Goal: Information Seeking & Learning: Find specific fact

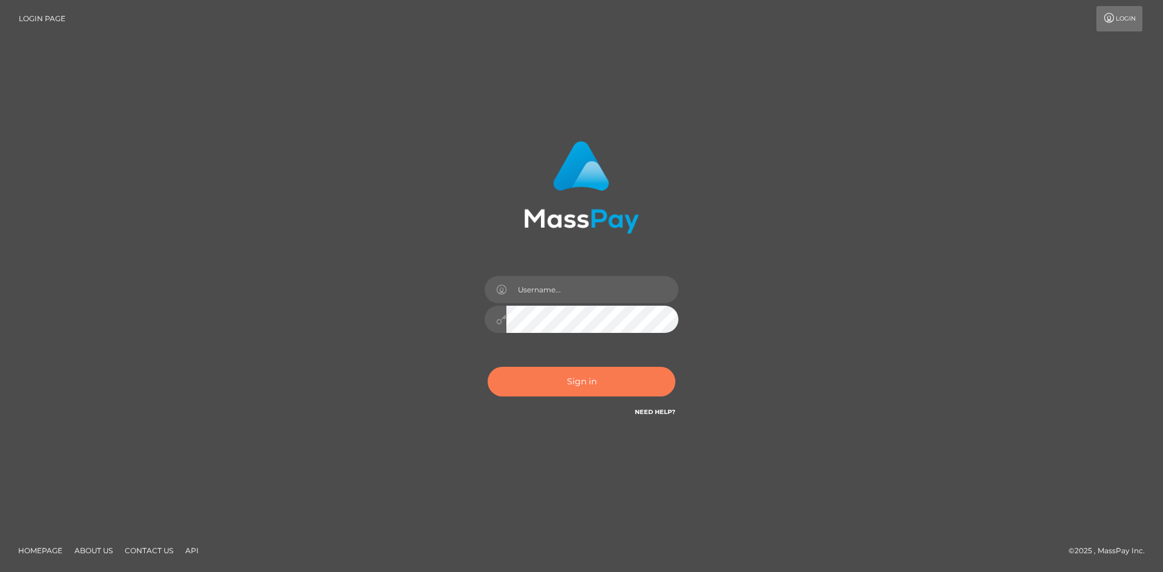
click at [579, 384] on button "Sign in" at bounding box center [582, 382] width 188 height 30
type input "hello.feetfinder"
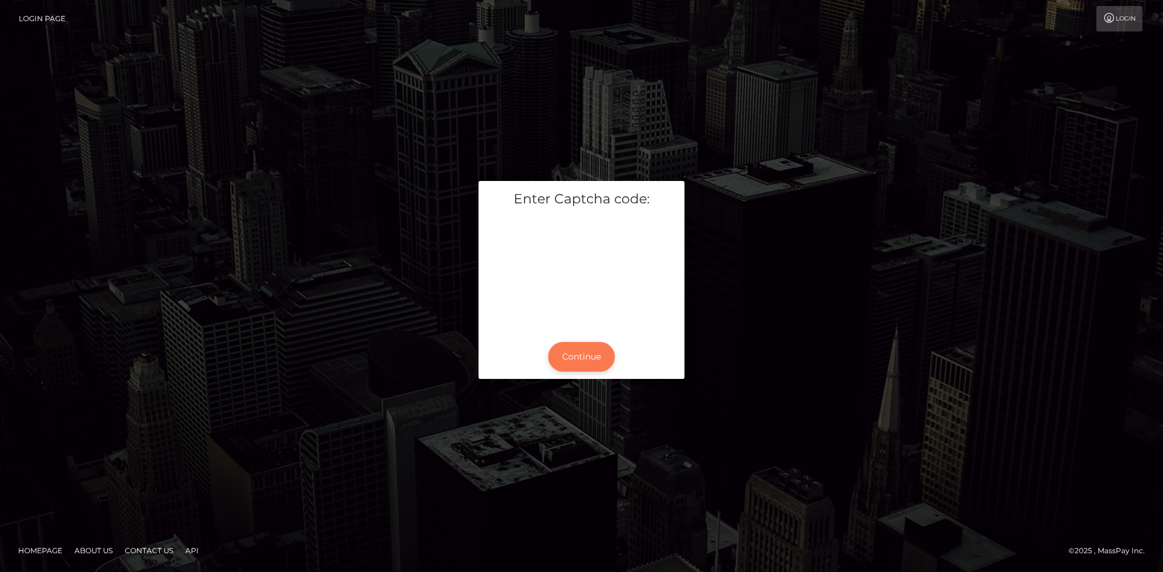
click at [588, 349] on button "Continue" at bounding box center [581, 357] width 67 height 30
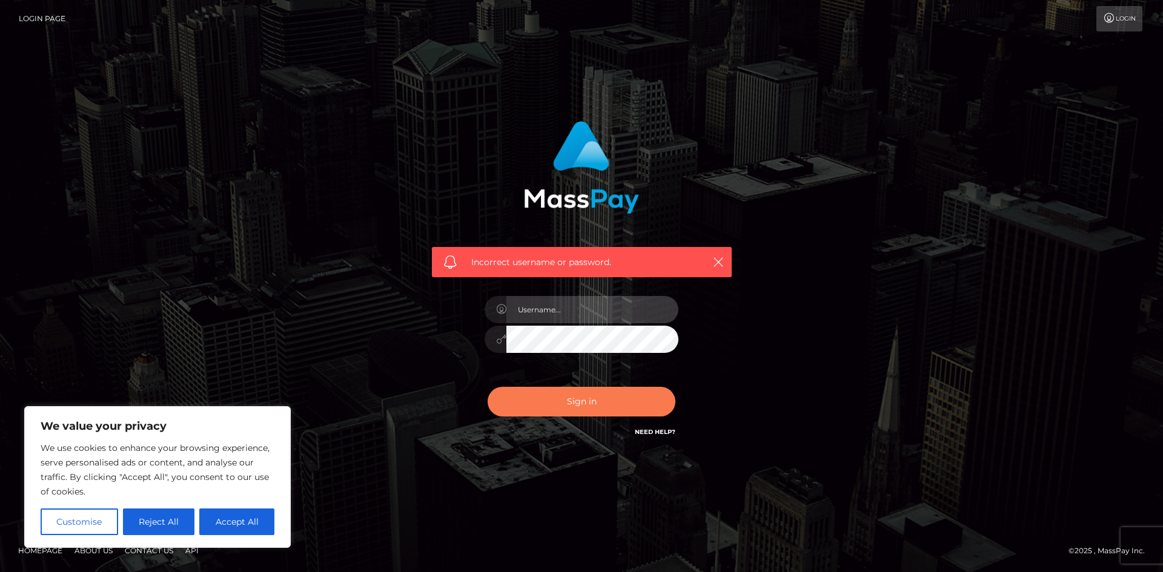
type input "hello.feetfinder"
click at [597, 406] on button "Sign in" at bounding box center [582, 402] width 188 height 30
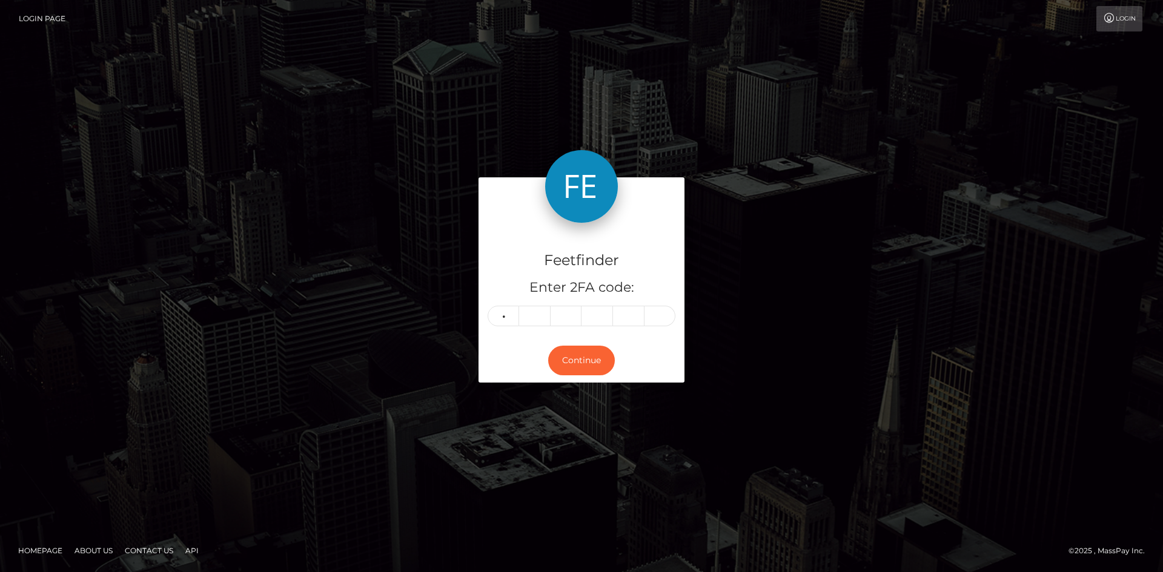
type input "6"
type input "8"
type input "3"
type input "1"
type input "9"
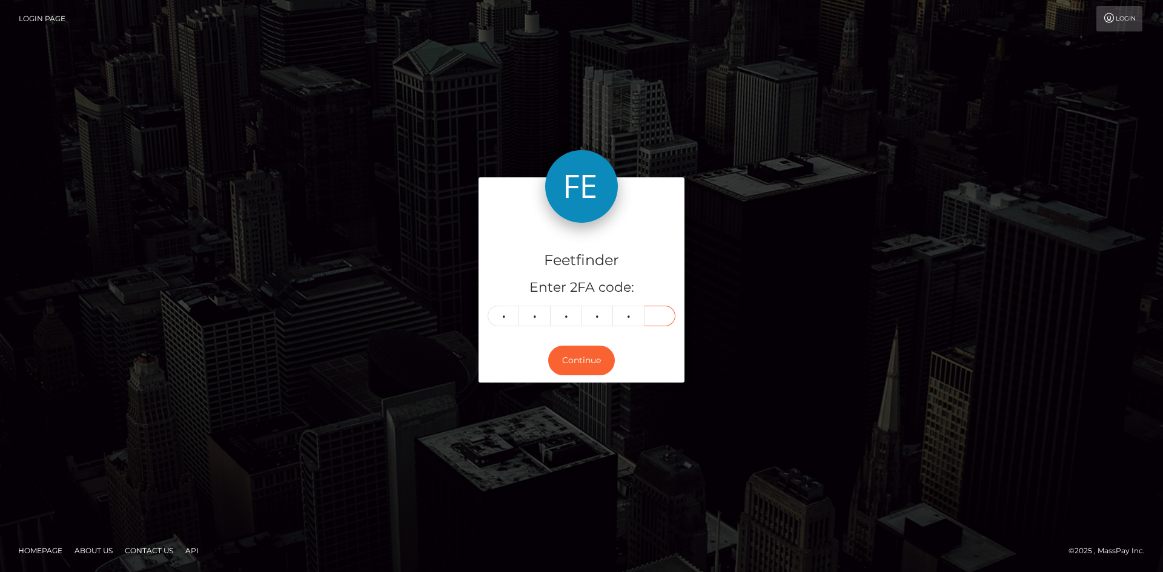
type input "0"
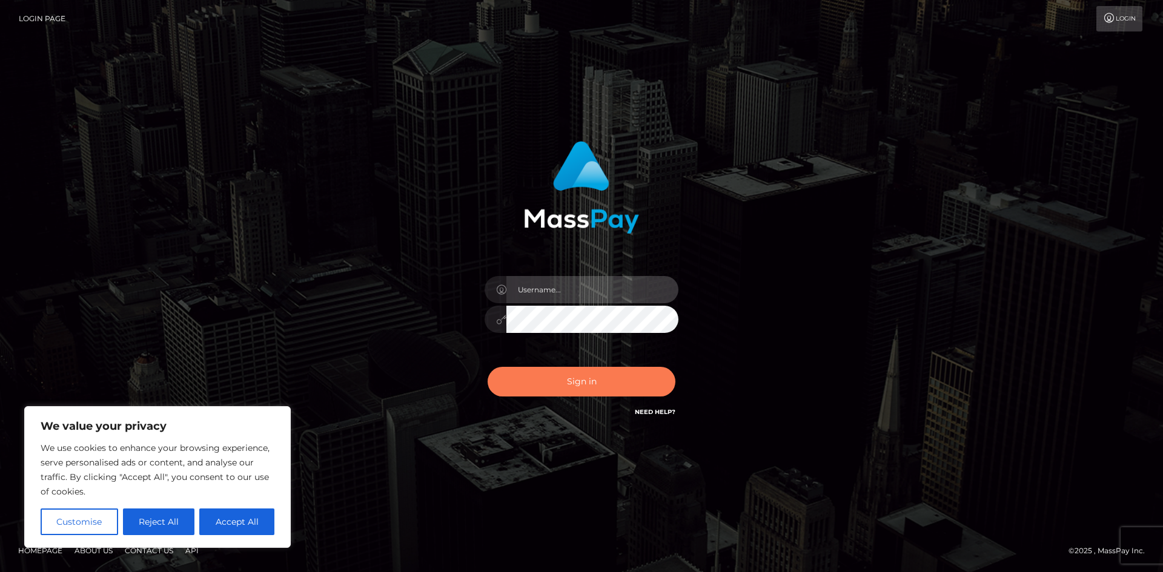
type input "hello.feetfinder"
click at [589, 375] on button "Sign in" at bounding box center [582, 382] width 188 height 30
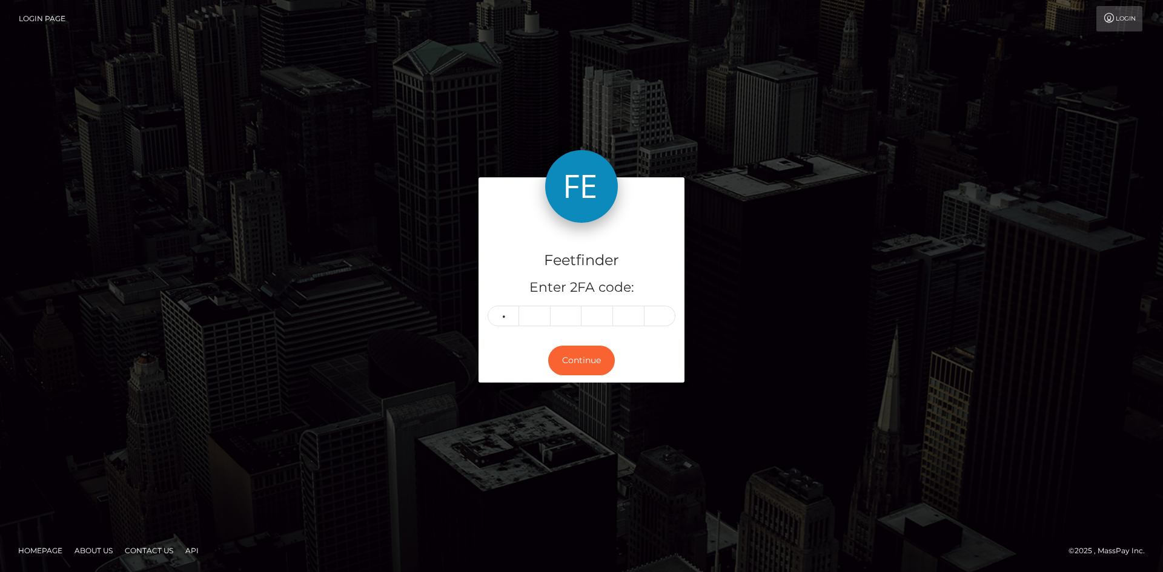
type input "2"
type input "8"
type input "0"
type input "5"
type input "6"
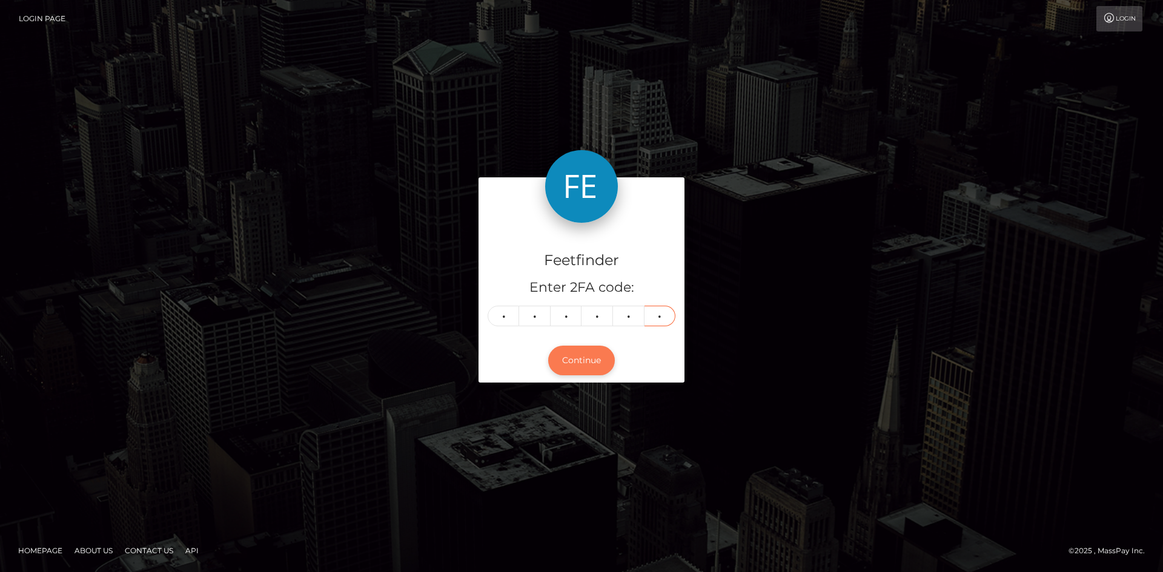
type input "7"
click at [583, 360] on button "Continue" at bounding box center [581, 361] width 67 height 30
click at [548, 346] on button "Continue" at bounding box center [581, 361] width 67 height 30
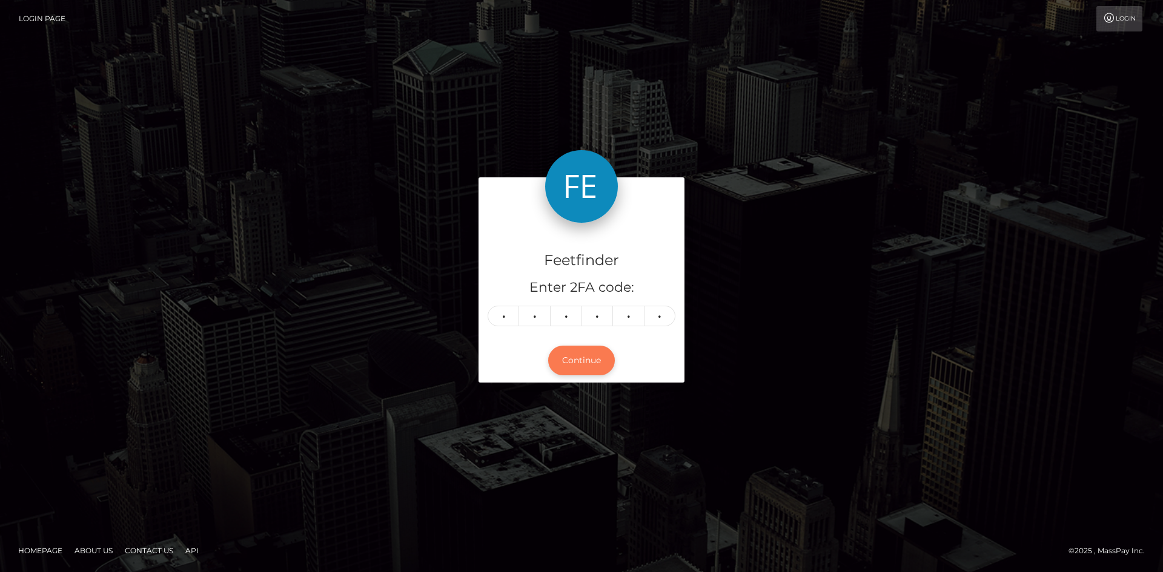
click at [548, 346] on button "Continue" at bounding box center [581, 361] width 67 height 30
click at [582, 360] on button "Continue" at bounding box center [581, 361] width 67 height 30
click at [583, 360] on button "Continue" at bounding box center [581, 361] width 67 height 30
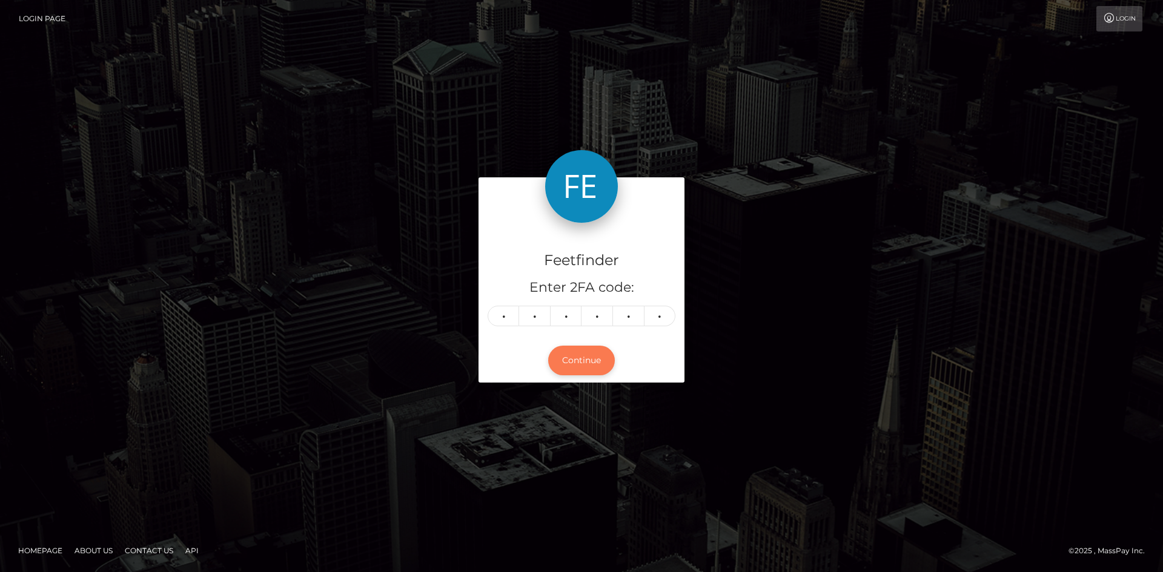
click at [583, 360] on button "Continue" at bounding box center [581, 361] width 67 height 30
click at [589, 365] on button "Continue" at bounding box center [581, 361] width 67 height 30
click at [591, 365] on button "Continue" at bounding box center [581, 361] width 67 height 30
click at [592, 365] on button "Continue" at bounding box center [581, 361] width 67 height 30
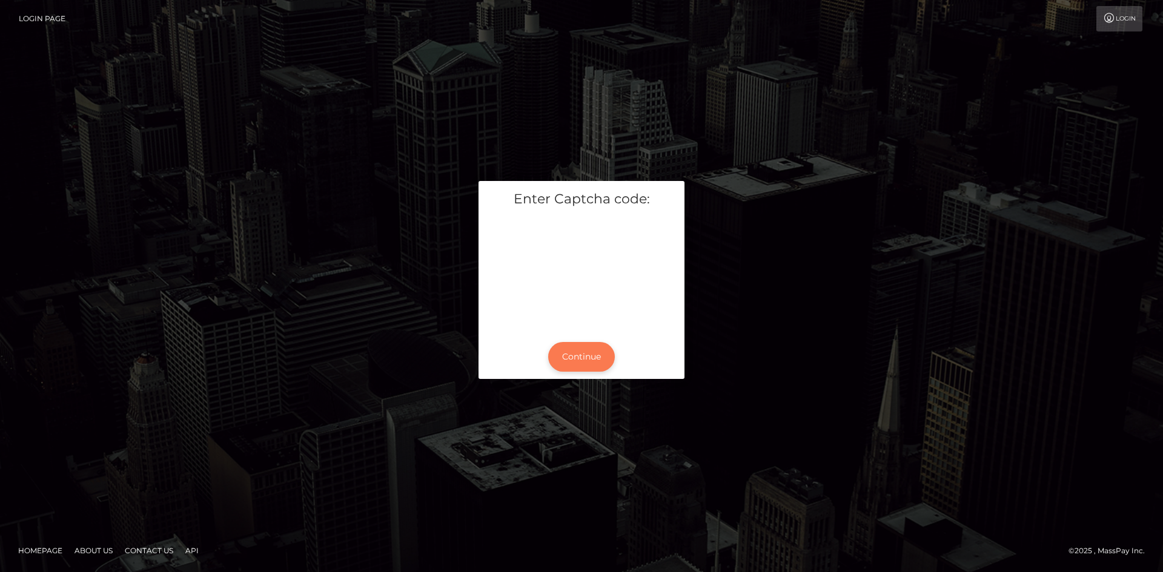
click at [588, 355] on button "Continue" at bounding box center [581, 357] width 67 height 30
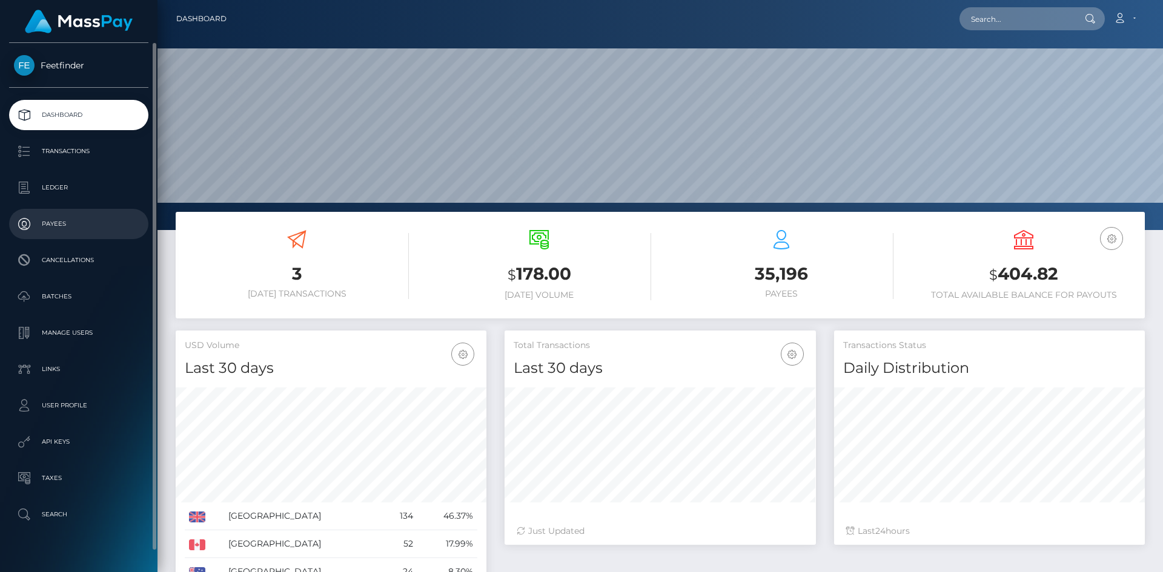
click at [67, 221] on p "Payees" at bounding box center [79, 224] width 130 height 18
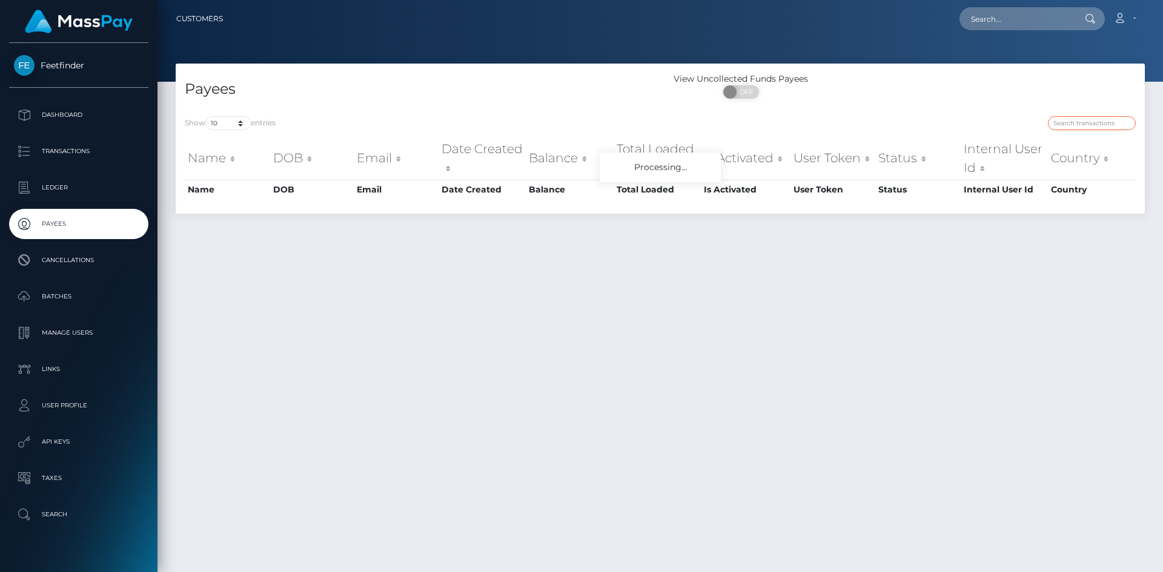
click at [1090, 126] on input "search" at bounding box center [1092, 123] width 88 height 14
paste input "95e189f8-a22c-11f0-bd75-060e06e9f077"
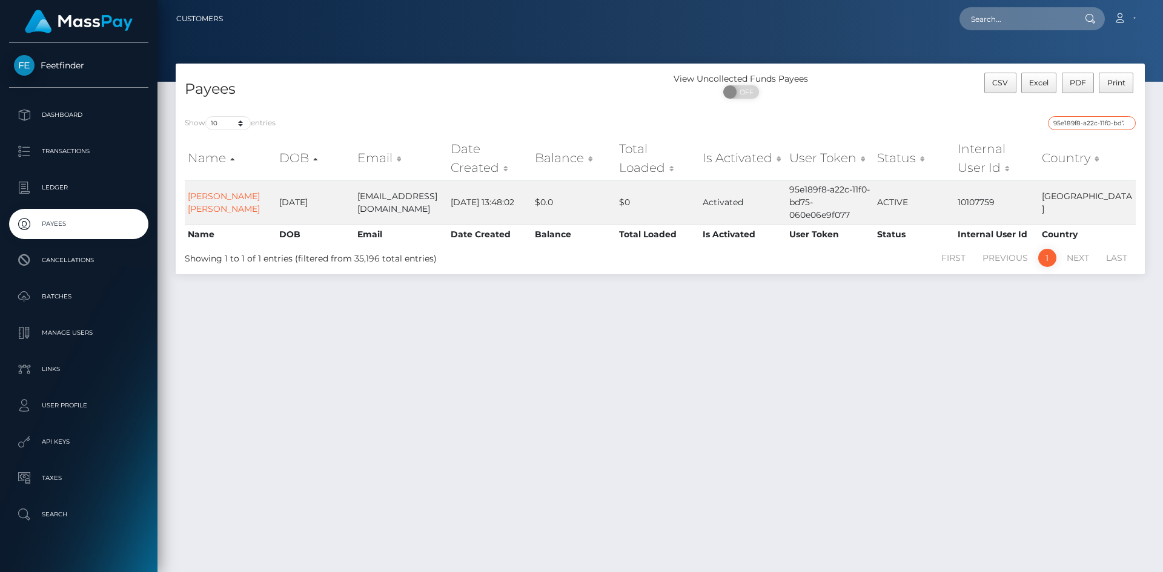
click at [1110, 121] on input "95e189f8-a22c-11f0-bd75-060e06e9f077" at bounding box center [1092, 123] width 88 height 14
paste input "d40bf5ea-6e73-11f0-87f1-0266f44cc279"
click at [1105, 126] on input "d40bf5ea-6e73-11f0-87f1-0266f44cc279" at bounding box center [1092, 123] width 88 height 14
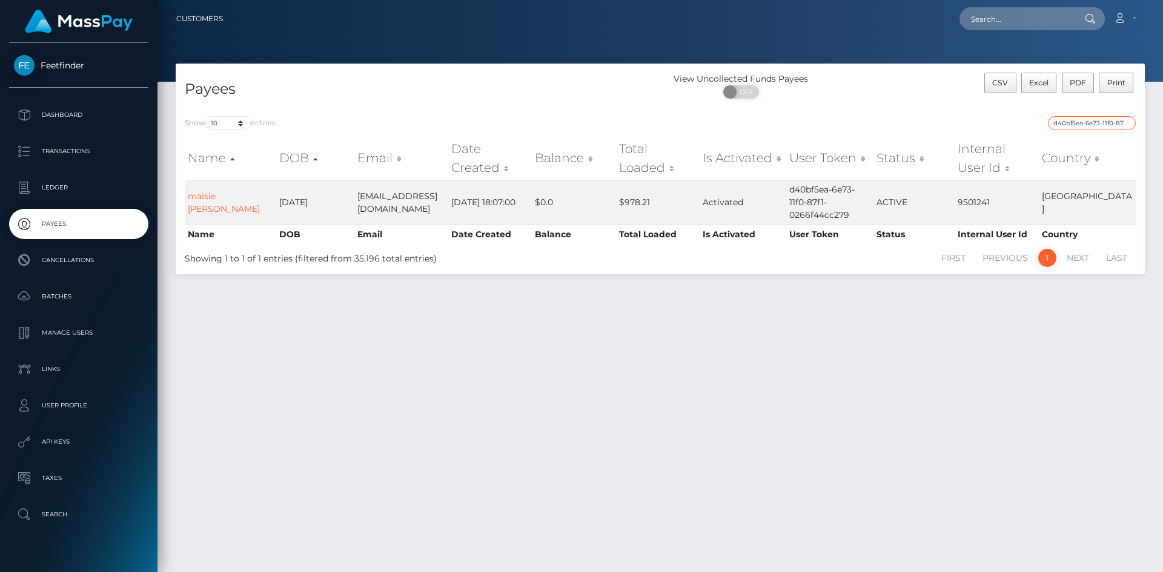
click at [1104, 125] on input "d40bf5ea-6e73-11f0-87f1-0266f44cc279" at bounding box center [1092, 123] width 88 height 14
paste input "search"
type input "d"
paste input "d40bf5ea-6e73-11f0-87f1-0266f44cc279"
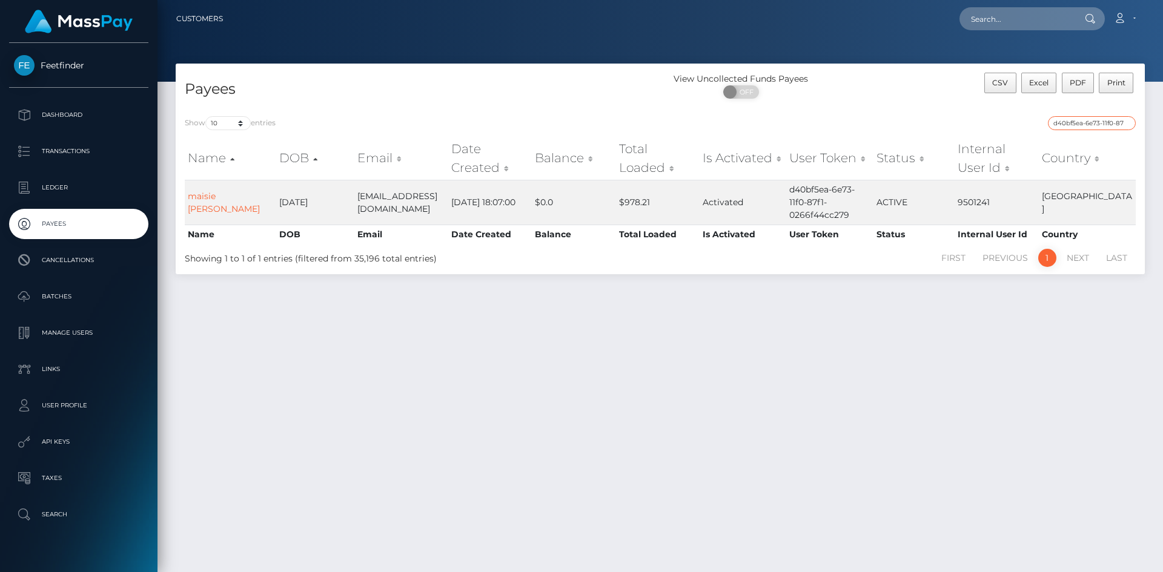
click at [1090, 124] on input "d40bf5ea-6e73-11f0-87f1-0266f44cc279" at bounding box center [1092, 123] width 88 height 14
paste input "952906f3-922b-11f0-bd85-0694aced620b"
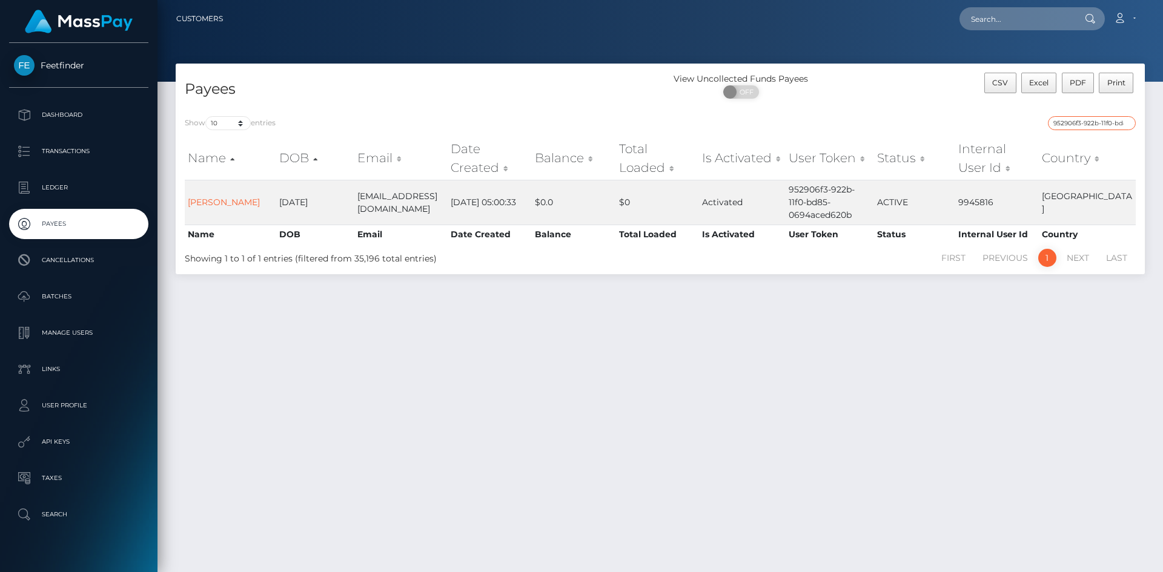
click at [1121, 123] on input "952906f3-922b-11f0-bd85-0694aced620b" at bounding box center [1092, 123] width 88 height 14
paste input "ee7cd99e-97a0"
click at [1107, 124] on input "ee7cd99e-97a0-11f0-bd85-0694aced620b" at bounding box center [1092, 123] width 88 height 14
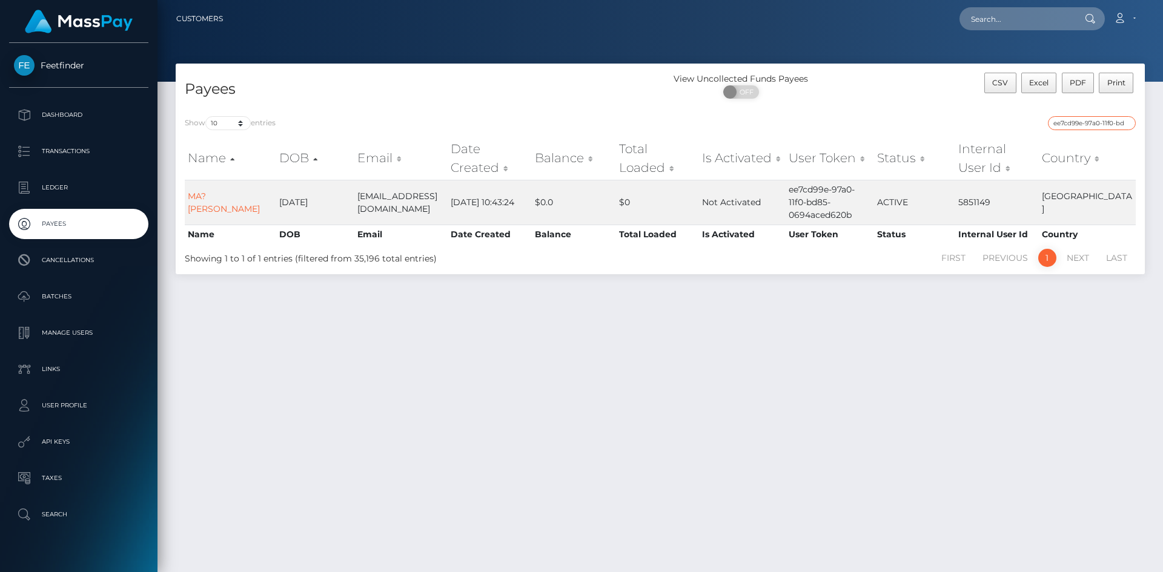
click at [1107, 124] on input "ee7cd99e-97a0-11f0-bd85-0694aced620b" at bounding box center [1092, 123] width 88 height 14
paste input "188c5bfc-a1a0-11f0-bd75-060e06e9f077"
click at [1089, 126] on input "188c5bfc-a1a0-11f0-bd75-060e06e9f077" at bounding box center [1092, 123] width 88 height 14
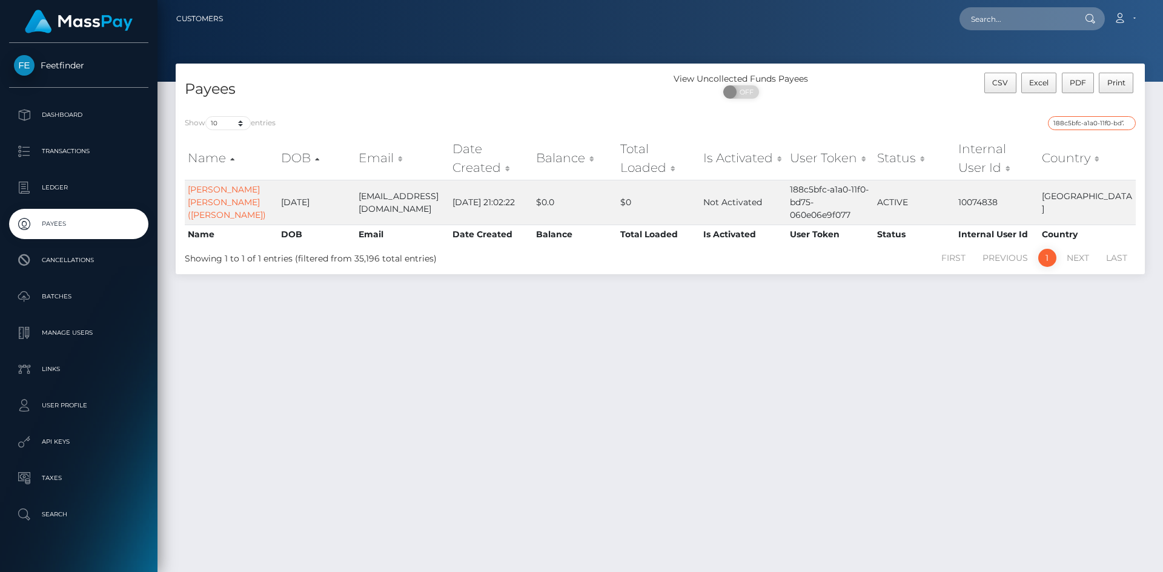
click at [1090, 125] on input "188c5bfc-a1a0-11f0-bd75-060e06e9f077" at bounding box center [1092, 123] width 88 height 14
paste input "cd432cee-890a-11f0-8023-0266f44cc279"
click at [1093, 122] on input "cd432cee-890a-11f0-8023-0266f44cc279" at bounding box center [1092, 123] width 88 height 14
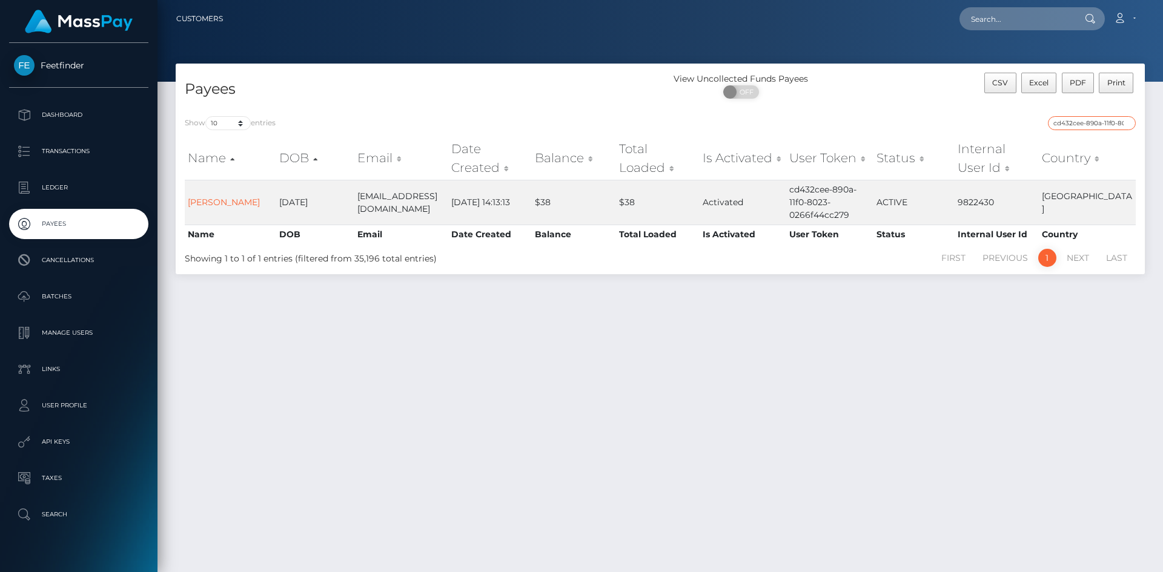
click at [1093, 122] on input "cd432cee-890a-11f0-8023-0266f44cc279" at bounding box center [1092, 123] width 88 height 14
paste input "4dc91644-76d7-11f0-970"
click at [1099, 122] on input "4dc91644-76d7-11f0-9703-0266f44cc279" at bounding box center [1092, 123] width 88 height 14
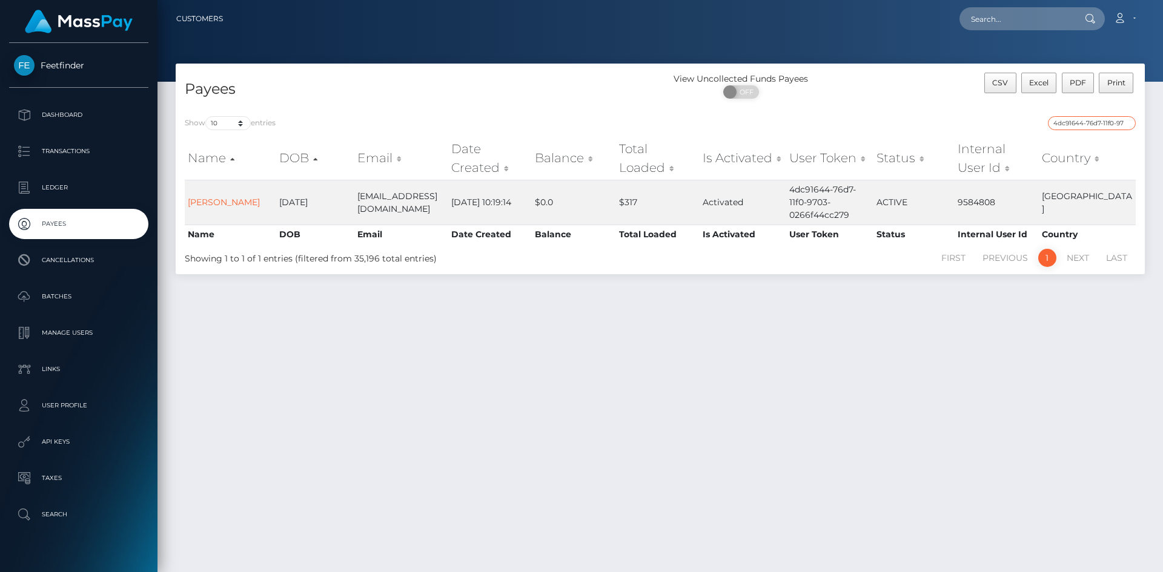
paste input "54ce54b-a222-11f0-bd75-060e06e9f077"
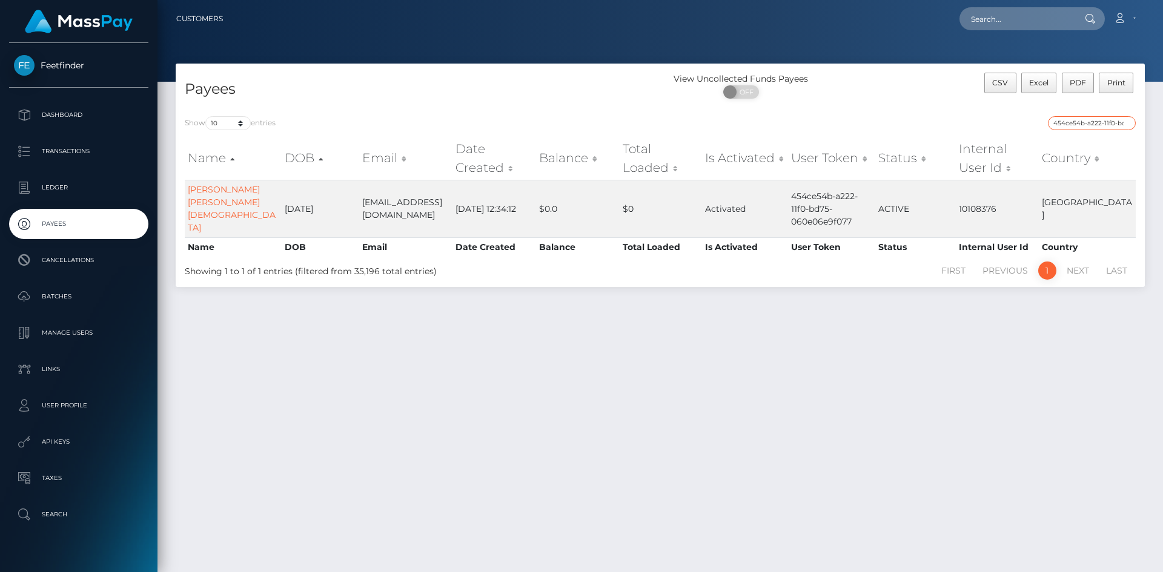
click at [1097, 125] on input "454ce54b-a222-11f0-bd75-060e06e9f077" at bounding box center [1092, 123] width 88 height 14
paste input "079ee7bd-934c-11f0-bd85-0694aced620b"
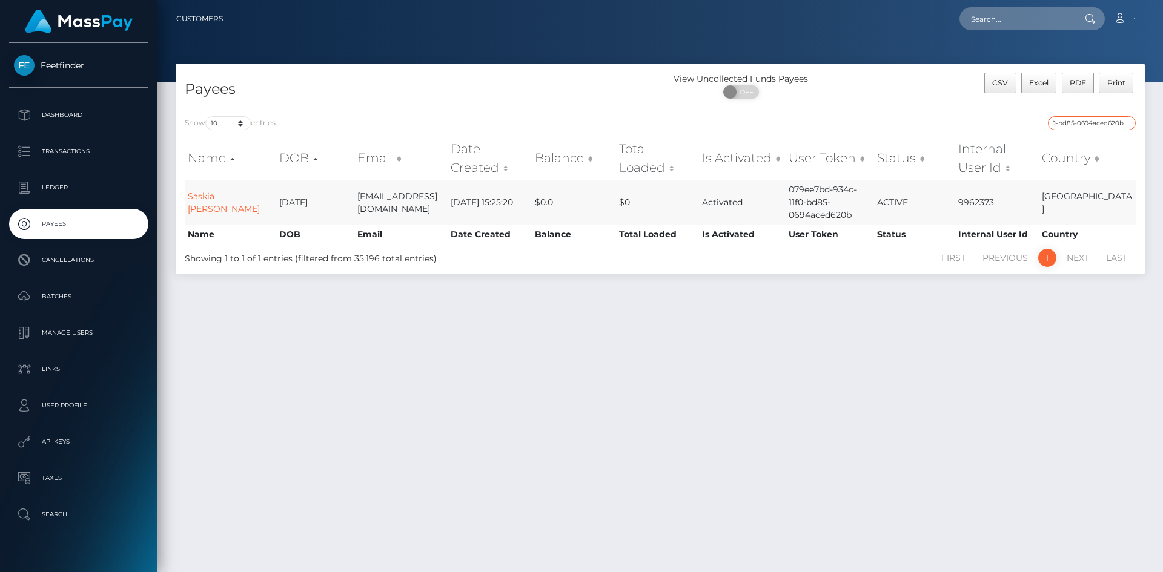
type input "079ee7bd-934c-11f0-bd85-0694aced620b"
click at [1100, 113] on div "Show 10 25 50 100 250 entries 079ee7bd-934c-11f0-bd85-0694aced620b Name DOB Ema…" at bounding box center [660, 190] width 969 height 167
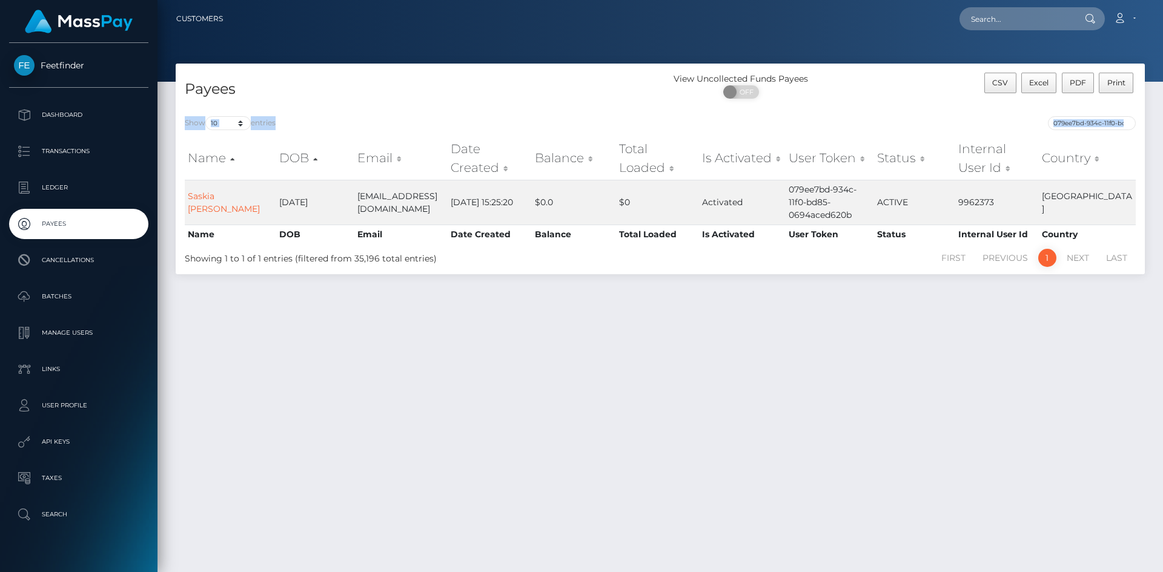
click at [1108, 141] on th "Country" at bounding box center [1087, 158] width 97 height 43
click at [1119, 125] on input "079ee7bd-934c-11f0-bd85-0694aced620b" at bounding box center [1092, 123] width 88 height 14
paste input "d9845596-9ebf-11f0-bd85-0694aced620b"
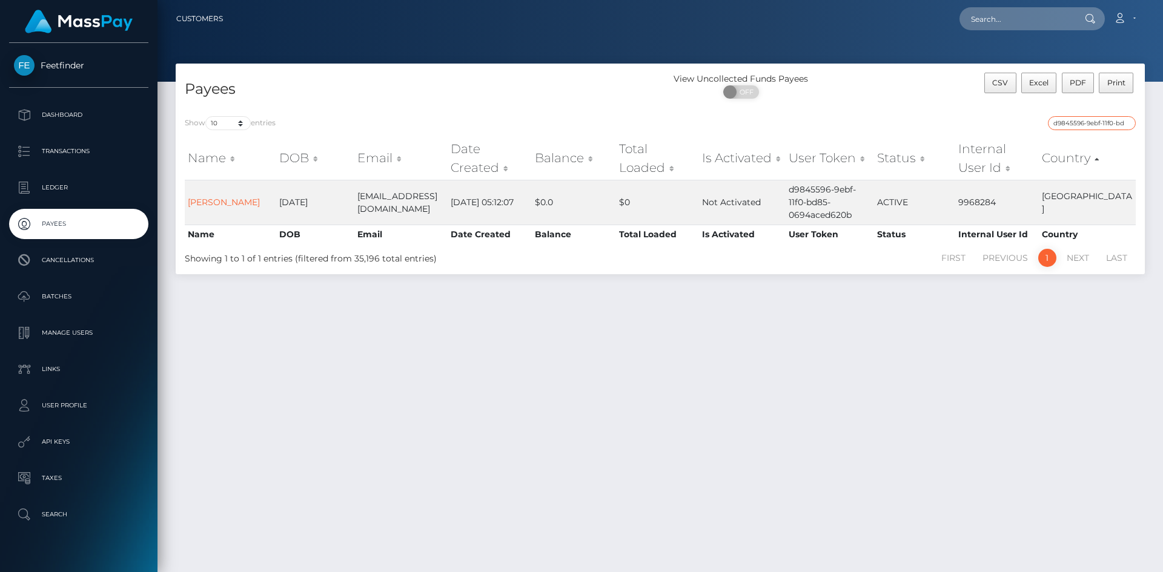
click at [1092, 122] on input "d9845596-9ebf-11f0-bd85-0694aced620b" at bounding box center [1092, 123] width 88 height 14
paste input "6303b691-933a"
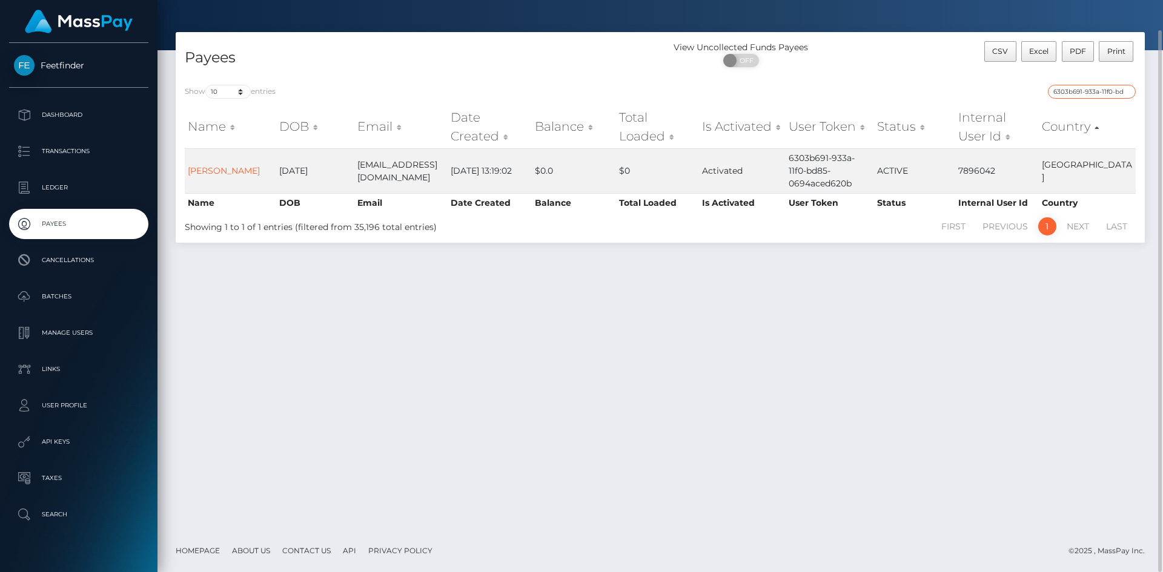
click at [1104, 90] on input "6303b691-933a-11f0-bd85-0694aced620b" at bounding box center [1092, 92] width 88 height 14
paste input "b4ac49e1-97f8"
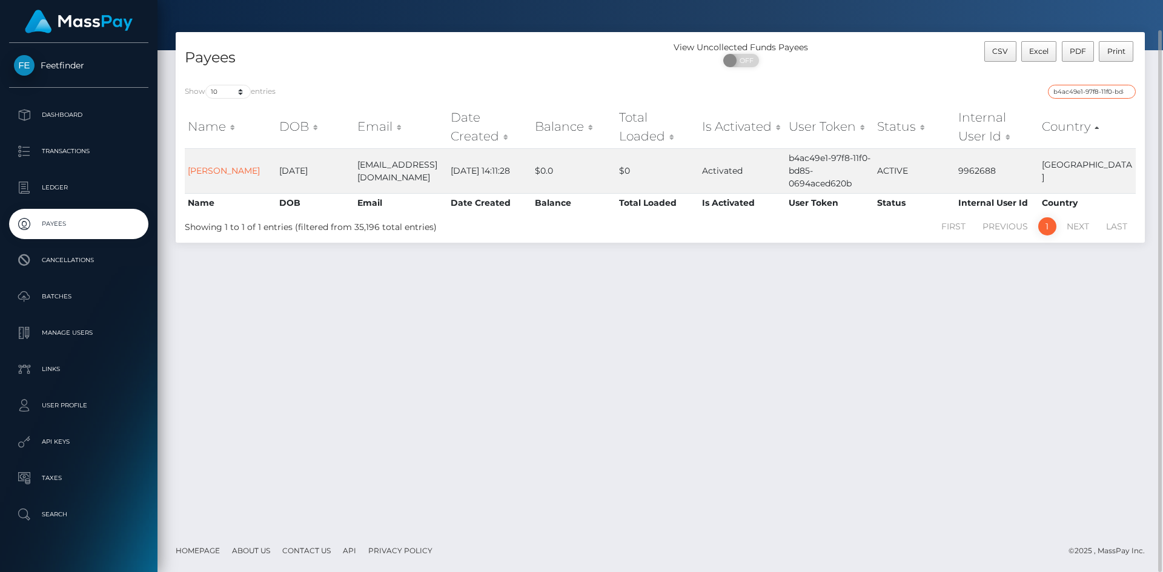
click at [1099, 93] on input "b4ac49e1-97f8-11f0-bd85-0694aced620b" at bounding box center [1092, 92] width 88 height 14
paste input "e57b1f0d-9540"
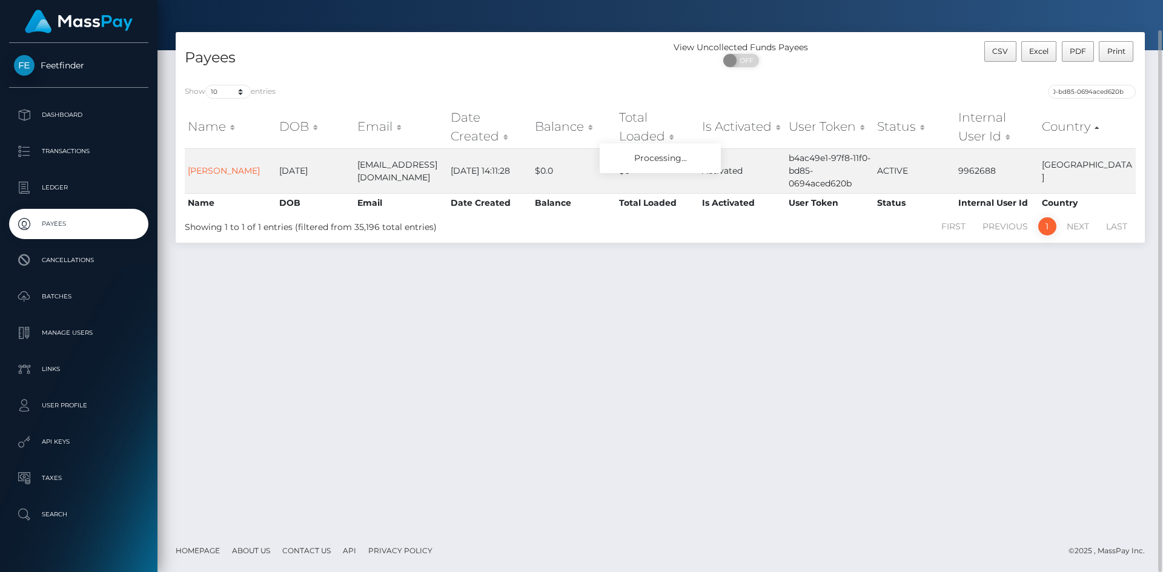
scroll to position [0, 0]
click at [1096, 87] on input "e57b1f0d-9540-11f0-bd85-0694aced620b" at bounding box center [1092, 92] width 88 height 14
paste input "be45edad-a3b9-11f0-bd75-060e06e9f077"
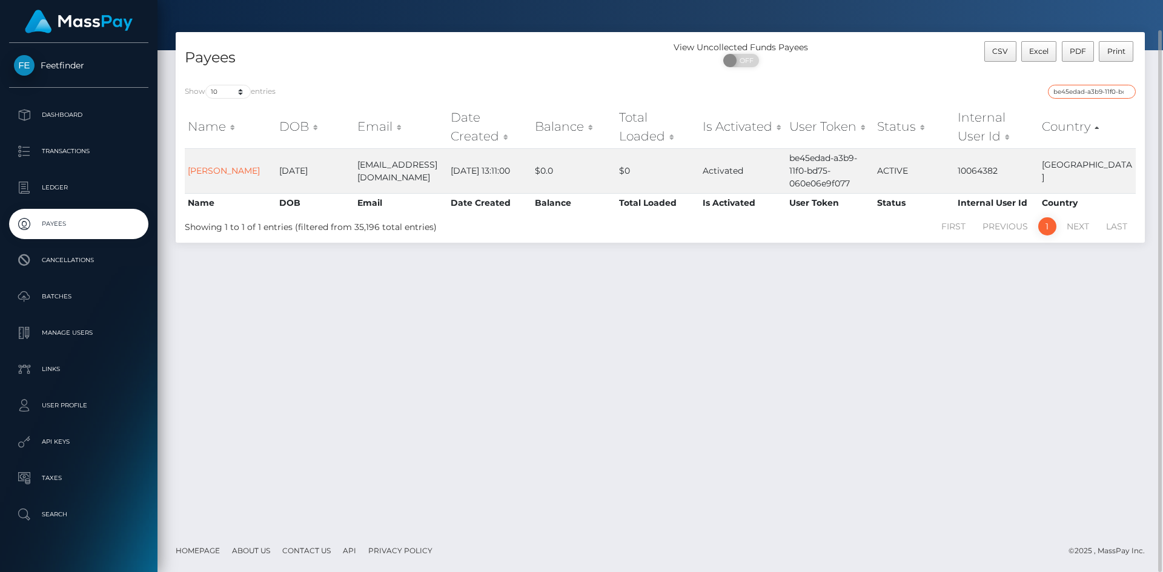
click at [1099, 86] on input "be45edad-a3b9-11f0-bd75-060e06e9f077" at bounding box center [1092, 92] width 88 height 14
paste input "35062dc1-8903-11f0-8023-0266f44cc279"
click at [1124, 85] on input "35062dc1-8903-11f0-8023-0266f44cc279" at bounding box center [1092, 92] width 88 height 14
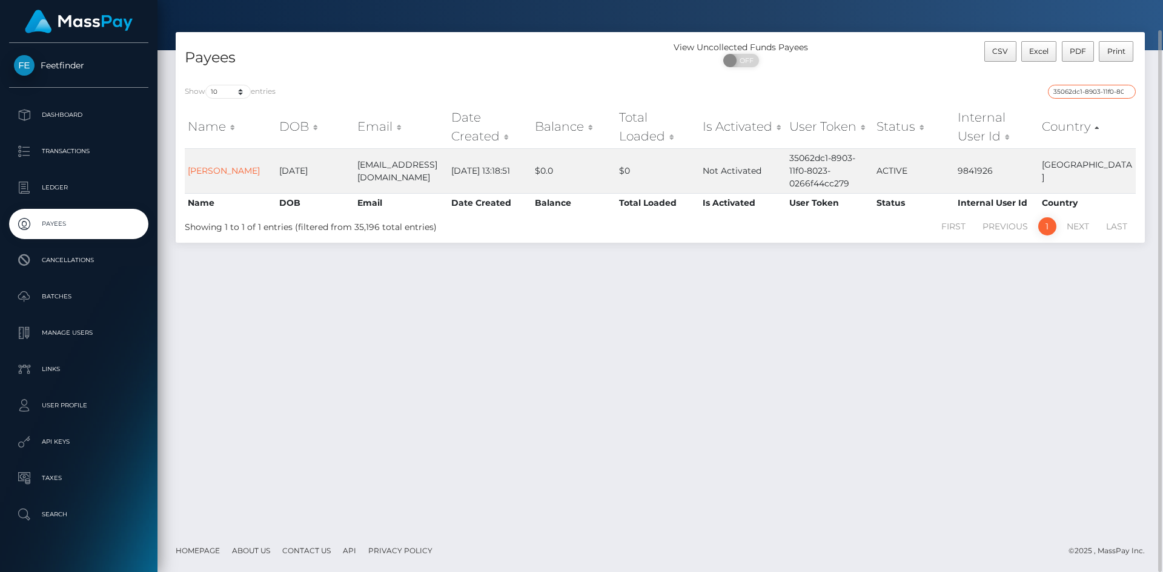
click at [1124, 85] on input "35062dc1-8903-11f0-8023-0266f44cc279" at bounding box center [1092, 92] width 88 height 14
paste input "96de4f4b-8465"
click at [1092, 85] on input "96de4f4b-8465-11f0-8023-0266f44cc279" at bounding box center [1092, 92] width 88 height 14
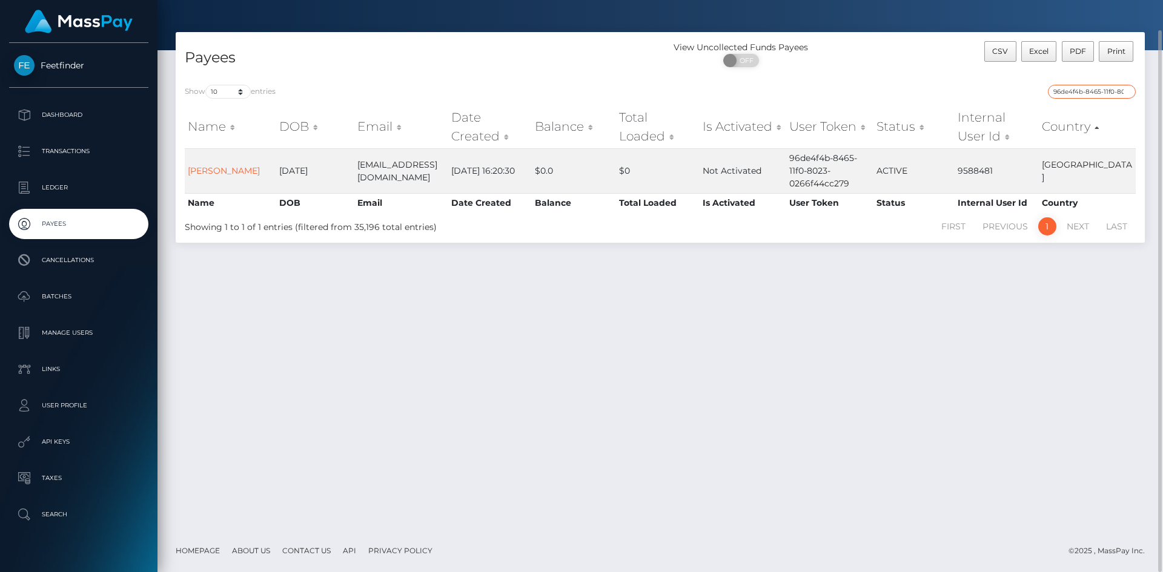
click at [1092, 85] on input "96de4f4b-8465-11f0-8023-0266f44cc279" at bounding box center [1092, 92] width 88 height 14
paste input "601d7329-9155-11f0-bd85-0694aced620b"
click at [1093, 94] on input "601d7329-9155-11f0-bd85-0694aced620b" at bounding box center [1092, 92] width 88 height 14
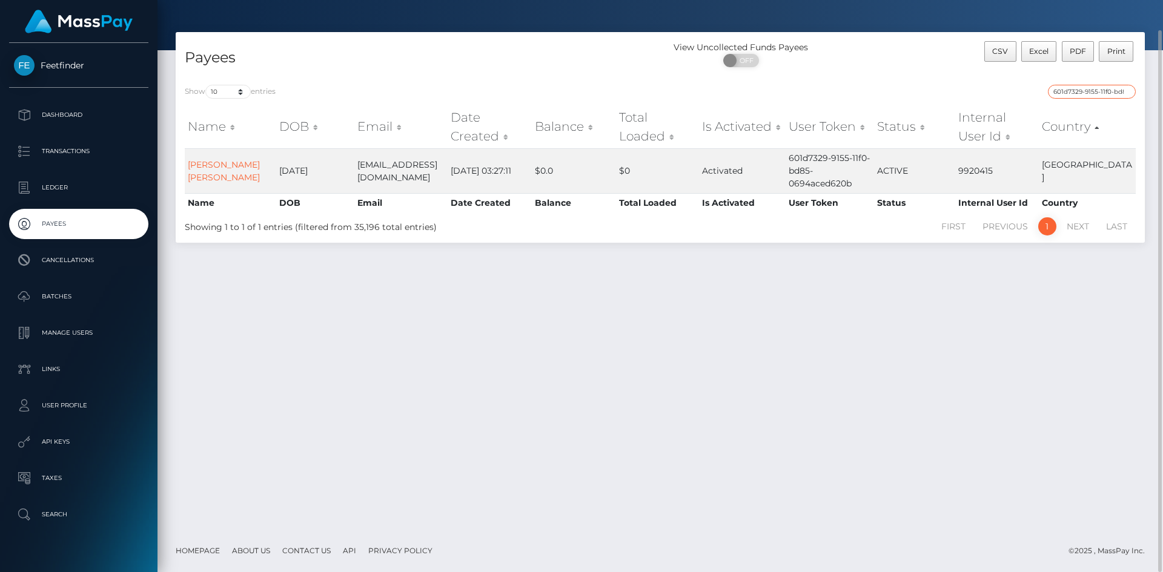
paste input "de7f6ffc-9f24-11f0-b1e8-026f69db09b1"
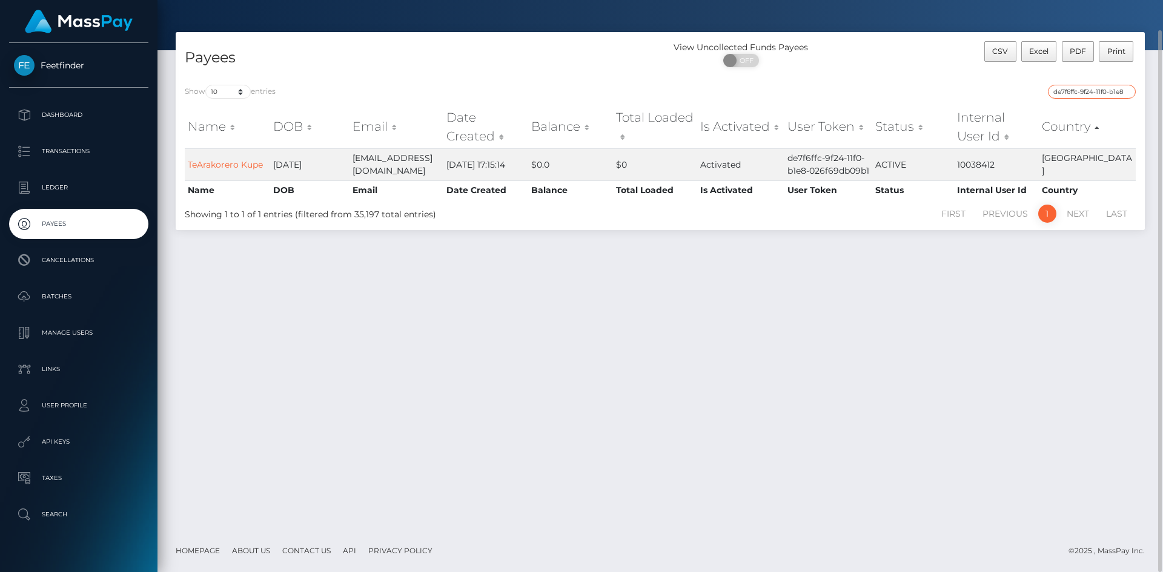
click at [1104, 90] on input "de7f6ffc-9f24-11f0-b1e8-026f69db09b1" at bounding box center [1092, 92] width 88 height 14
paste input "505e78b2-86ab-11f0-8023-0266f44cc279"
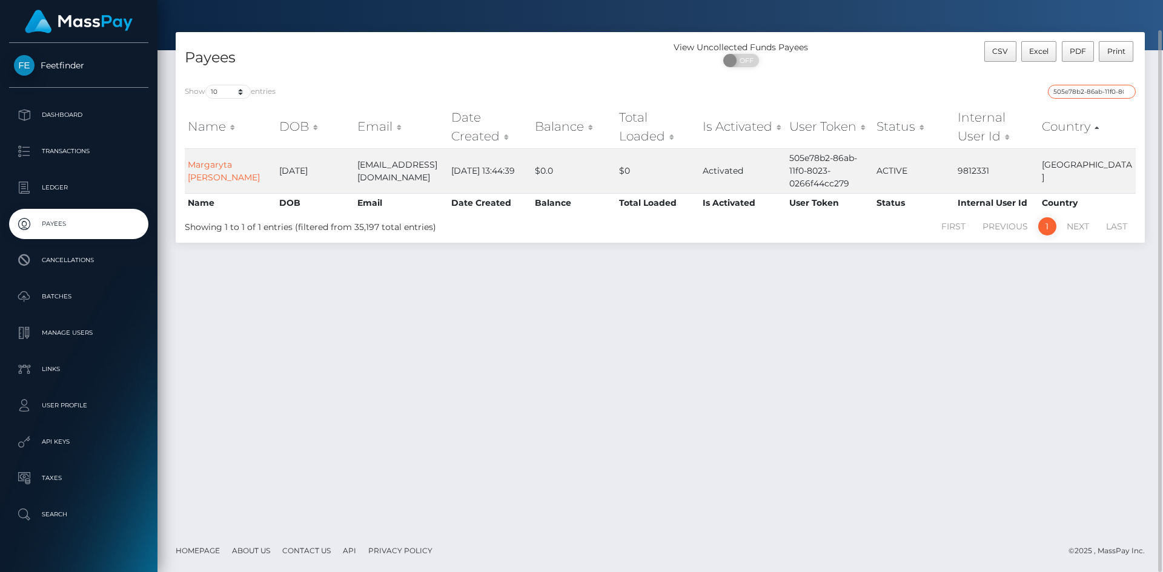
click at [1087, 95] on input "505e78b2-86ab-11f0-8023-0266f44cc279" at bounding box center [1092, 92] width 88 height 14
paste input "91d7dfa3-a35f-11f0-bd75-060e06e9f077"
click at [1090, 90] on input "91d7dfa3-a35f-11f0-bd75-060e06e9f077" at bounding box center [1092, 92] width 88 height 14
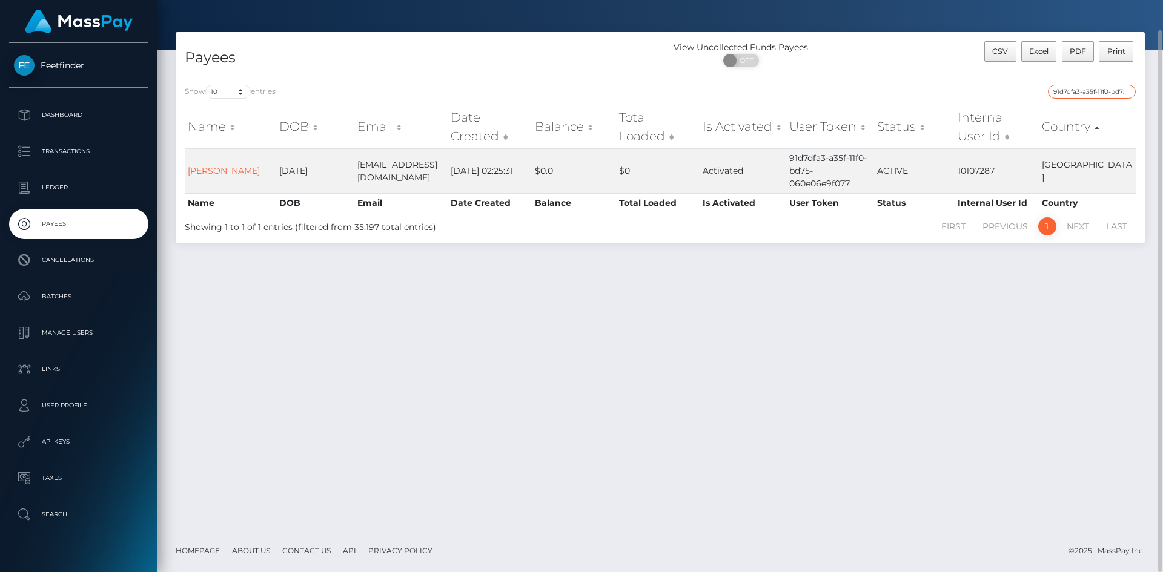
click at [1090, 90] on input "91d7dfa3-a35f-11f0-bd75-060e06e9f077" at bounding box center [1092, 92] width 88 height 14
paste input "6f827cf5-9fa6-11f0-b1e8-026f69db09b1"
click at [1102, 96] on input "6f827cf5-9fa6-11f0-b1e8-026f69db09b1" at bounding box center [1092, 92] width 88 height 14
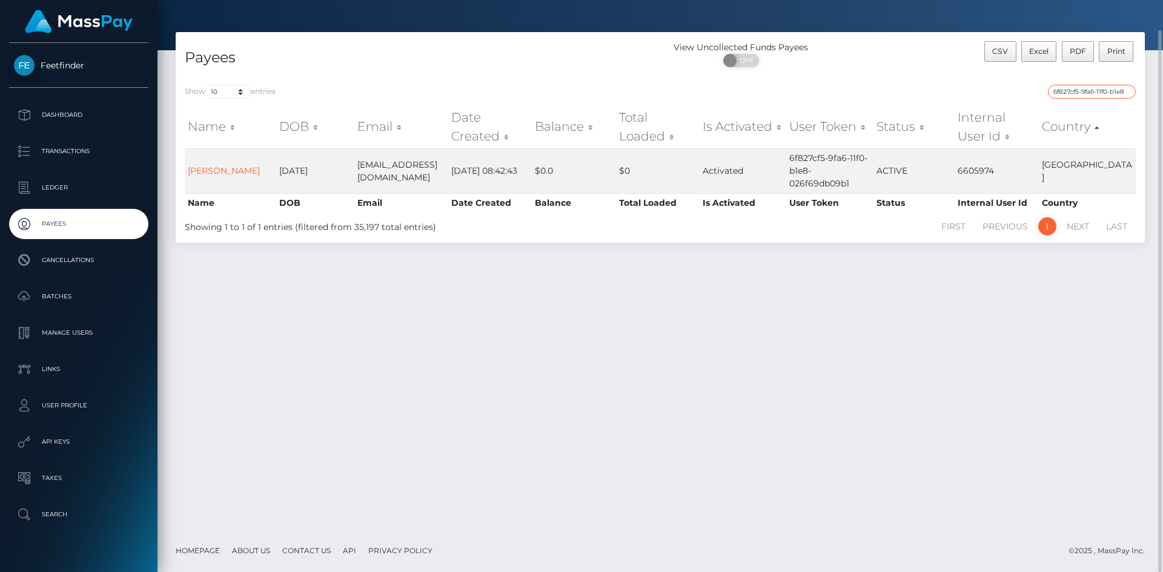
click at [1102, 96] on input "6f827cf5-9fa6-11f0-b1e8-026f69db09b1" at bounding box center [1092, 92] width 88 height 14
paste input "115dec74-a212-11f0-bd75-060e06e9f077"
click at [1102, 93] on input "115dec74-a212-11f0-bd75-060e06e9f077" at bounding box center [1092, 92] width 88 height 14
click at [1101, 91] on input "115dec74-a212-11f0-bd75-060e06e9f077" at bounding box center [1092, 92] width 88 height 14
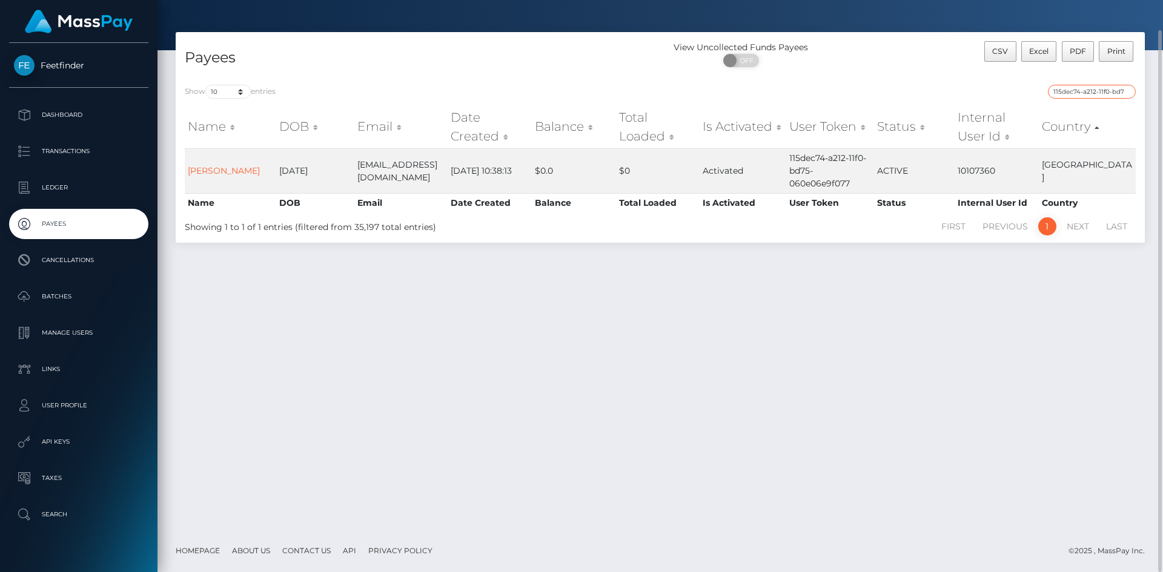
click at [1101, 91] on input "115dec74-a212-11f0-bd75-060e06e9f077" at bounding box center [1092, 92] width 88 height 14
paste input "d25cb27e-8289-11f0-8023-0266f44cc279"
click at [1109, 91] on input "d25cb27e-8289-11f0-8023-0266f44cc279" at bounding box center [1092, 92] width 88 height 14
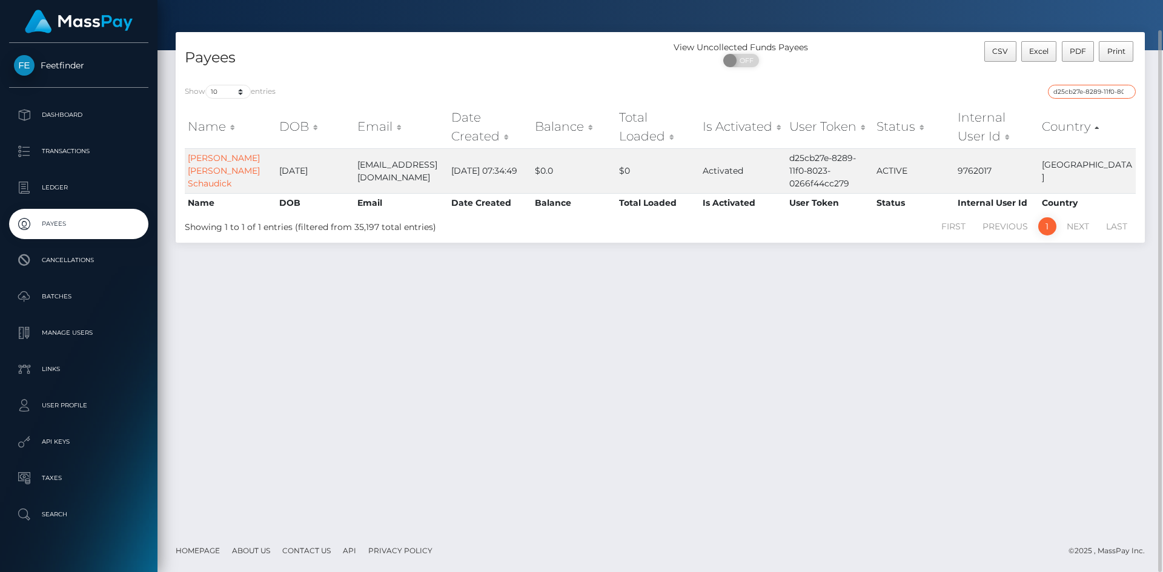
click at [1109, 91] on input "d25cb27e-8289-11f0-8023-0266f44cc279" at bounding box center [1092, 92] width 88 height 14
paste input "6b21e5a5-7d8f"
click at [1092, 91] on input "6b21e5a5-7d8f-11f0-8023-0266f44cc279" at bounding box center [1092, 92] width 88 height 14
click at [1093, 88] on input "6b21e5a5-7d8f-11f0-8023-0266f44cc279" at bounding box center [1092, 92] width 88 height 14
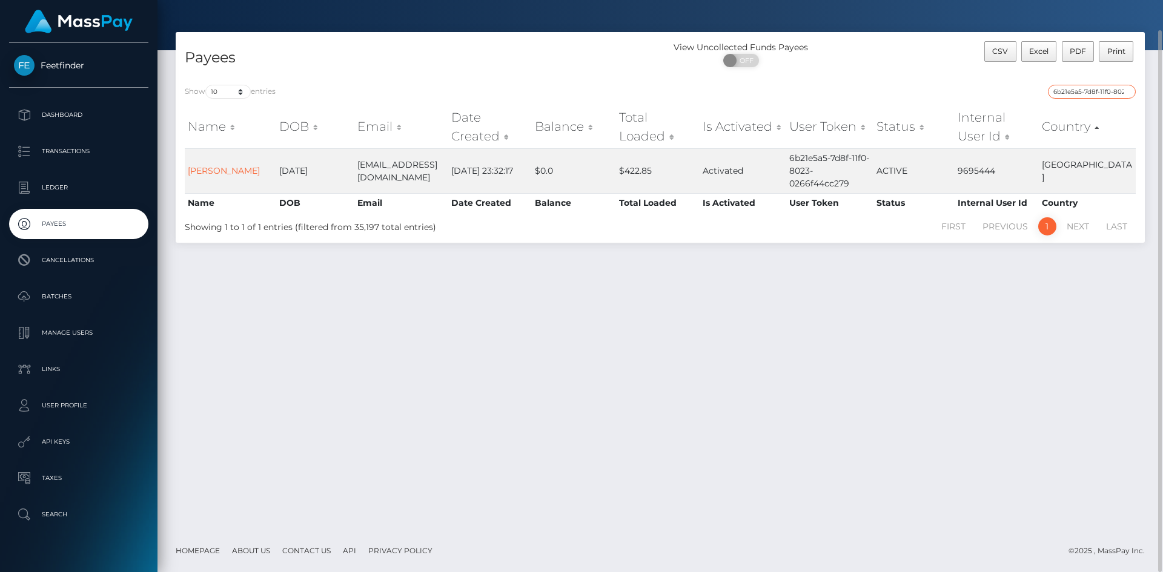
click at [1093, 88] on input "6b21e5a5-7d8f-11f0-8023-0266f44cc279" at bounding box center [1092, 92] width 88 height 14
click at [1096, 88] on input "6b21e5a5-7d8f-11f0-8023-0266f44cc279" at bounding box center [1092, 92] width 88 height 14
paste input "52964d15-a39f-11f0-bd75-060e06e9f077"
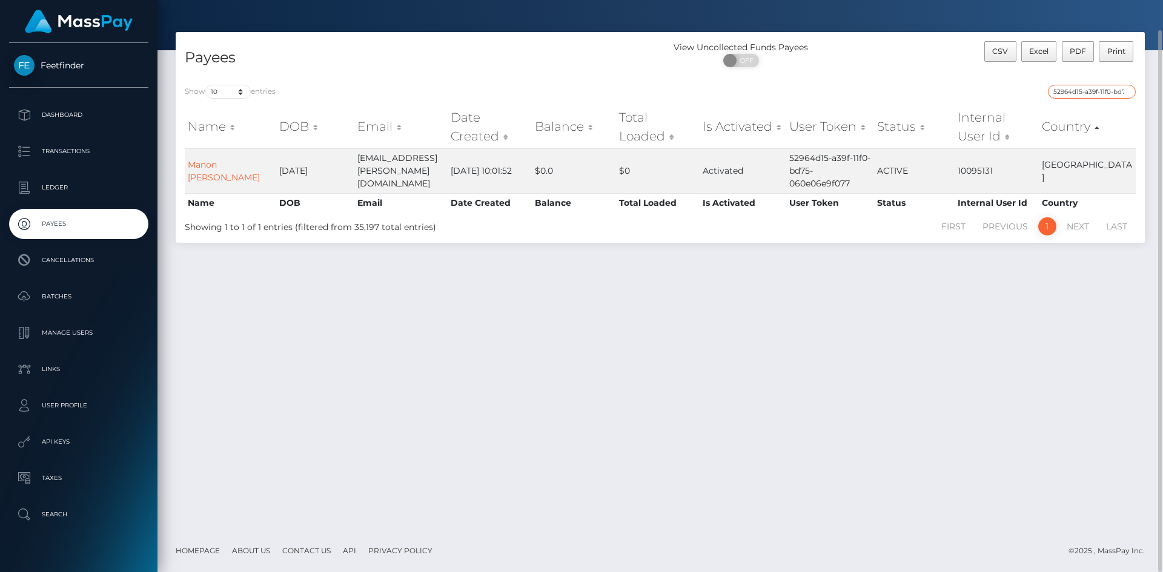
click at [1093, 92] on input "52964d15-a39f-11f0-bd75-060e06e9f077" at bounding box center [1092, 92] width 88 height 14
click at [1093, 91] on input "52964d15-a39f-11f0-bd75-060e06e9f077" at bounding box center [1092, 92] width 88 height 14
paste input "c4c95635-a320"
click at [1099, 90] on input "c4c95635-a320-11f0-bd75-060e06e9f077" at bounding box center [1092, 92] width 88 height 14
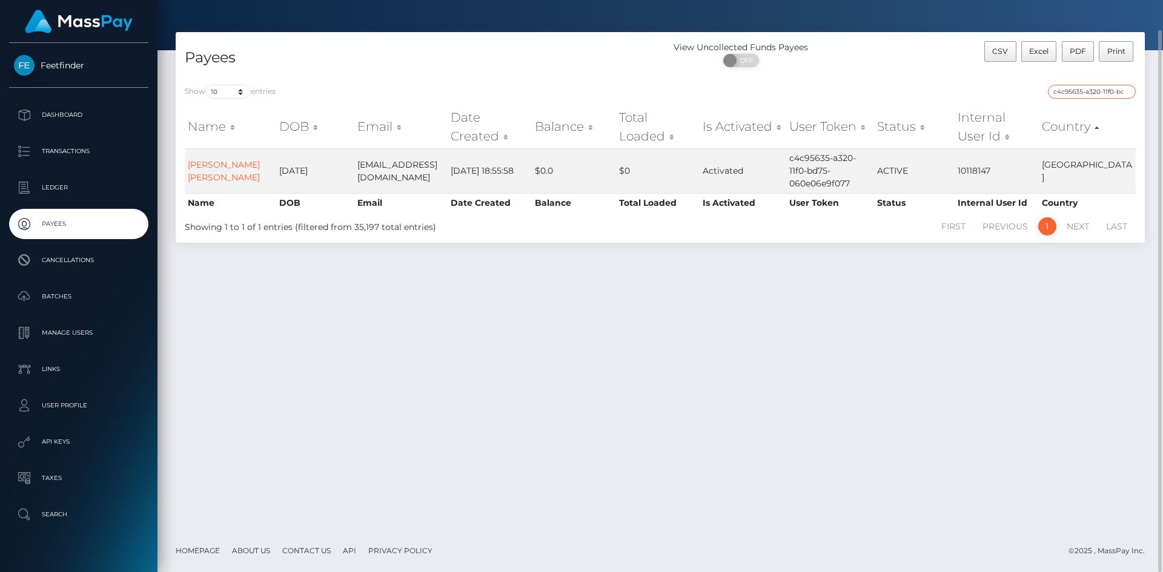
click at [1099, 90] on input "c4c95635-a320-11f0-bd75-060e06e9f077" at bounding box center [1092, 92] width 88 height 14
paste input "361258e1-374e-11f0-811f-02c4b4fc7cc9"
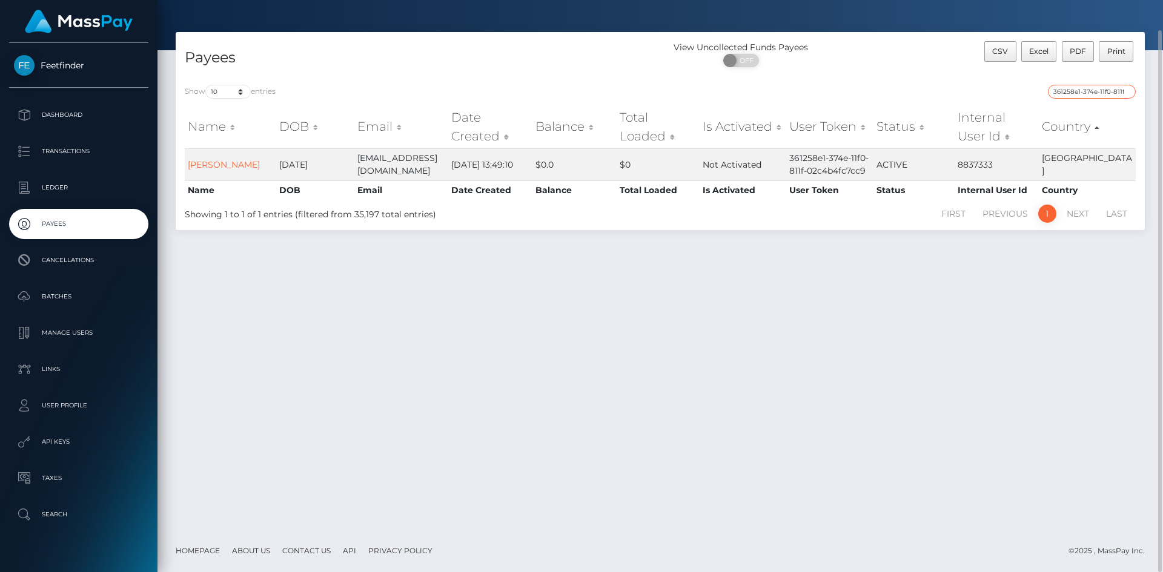
click at [1092, 85] on input "361258e1-374e-11f0-811f-02c4b4fc7cc9" at bounding box center [1092, 92] width 88 height 14
click at [1090, 87] on input "361258e1-374e-11f0-811f-02c4b4fc7cc9" at bounding box center [1092, 92] width 88 height 14
paste input "1d5ed4a8-8d6e-11f0-bd85-0694aced620b"
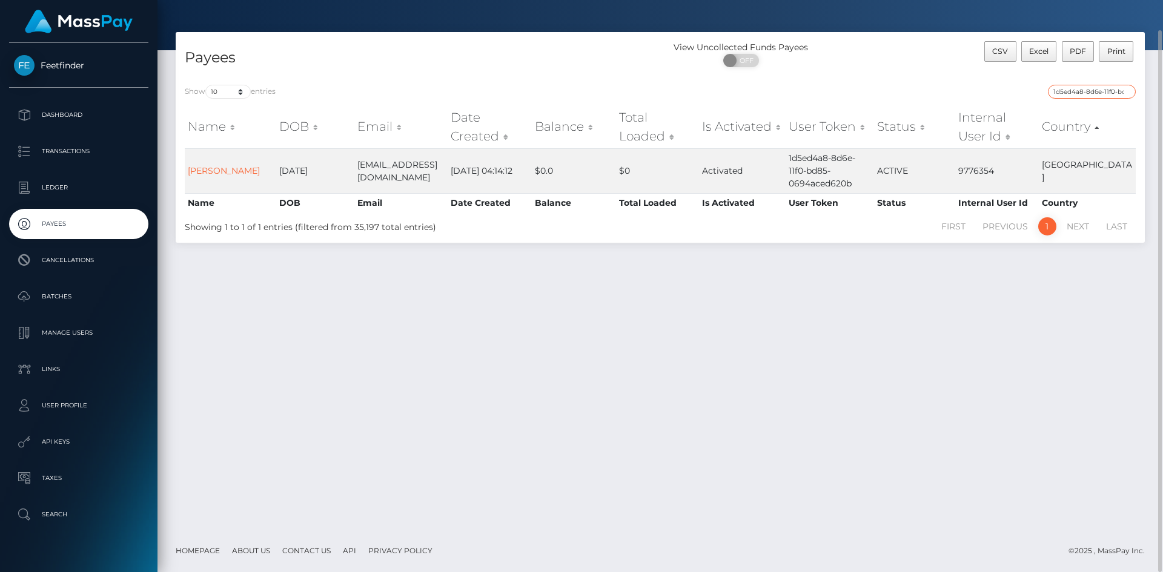
click at [1094, 97] on input "1d5ed4a8-8d6e-11f0-bd85-0694aced620b" at bounding box center [1092, 92] width 88 height 14
paste input "563aa274-a2e0-11f0-bd75-060e06e9f077"
click at [1085, 87] on input "563aa274-a2e0-11f0-bd75-060e06e9f077" at bounding box center [1092, 92] width 88 height 14
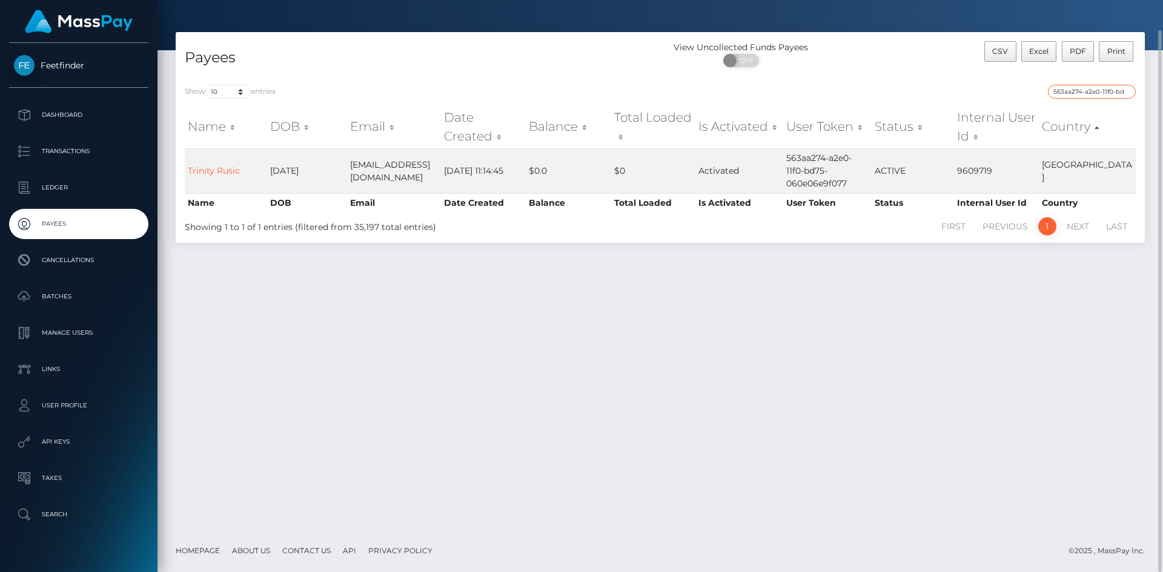
click at [1085, 87] on input "563aa274-a2e0-11f0-bd75-060e06e9f077" at bounding box center [1092, 92] width 88 height 14
paste input "74406c21-a522"
click at [1105, 92] on input "74406c21-a522-11f0-bd75-060e06e9f077" at bounding box center [1092, 92] width 88 height 14
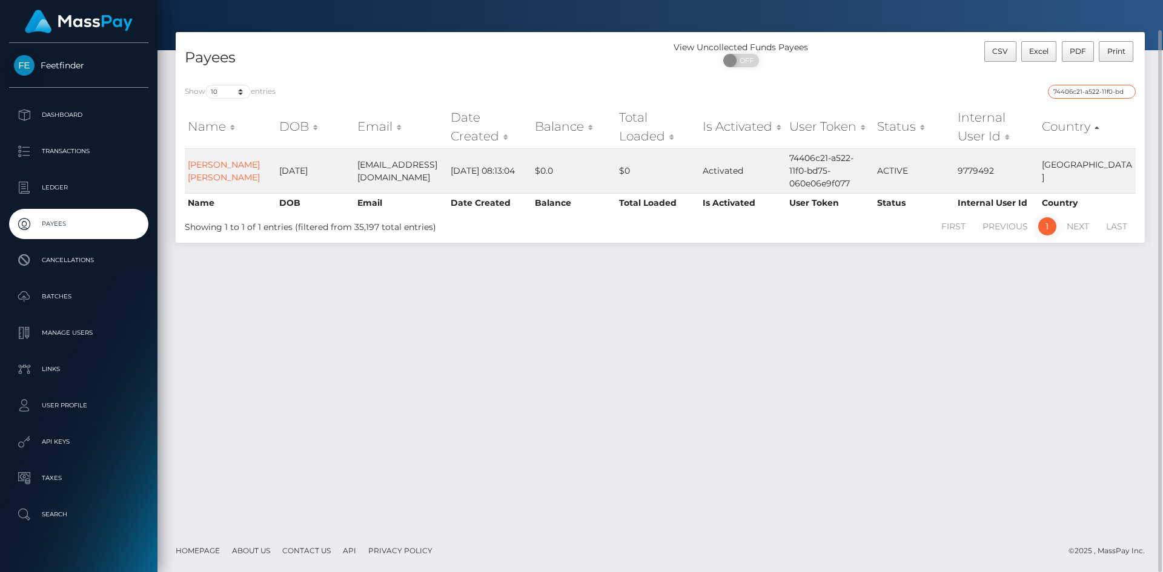
click at [1105, 92] on input "74406c21-a522-11f0-bd75-060e06e9f077" at bounding box center [1092, 92] width 88 height 14
paste input "c9d70cba-a454"
click at [1108, 90] on input "c9d70cba-a454-11f0-bd75-060e06e9f077" at bounding box center [1092, 92] width 88 height 14
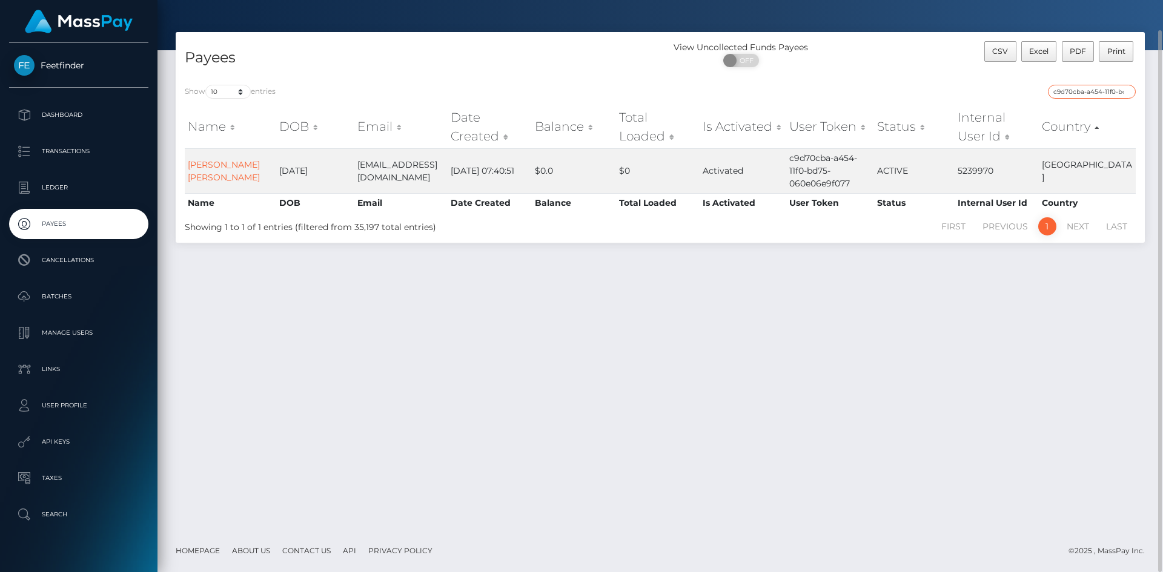
paste input "e86a0ce6-6ca1-11f0-87f1-0266f44cc279"
click at [1092, 94] on input "e86a0ce6-6ca1-11f0-87f1-0266f44cc279" at bounding box center [1092, 92] width 88 height 14
paste input "2f78ce39-735e"
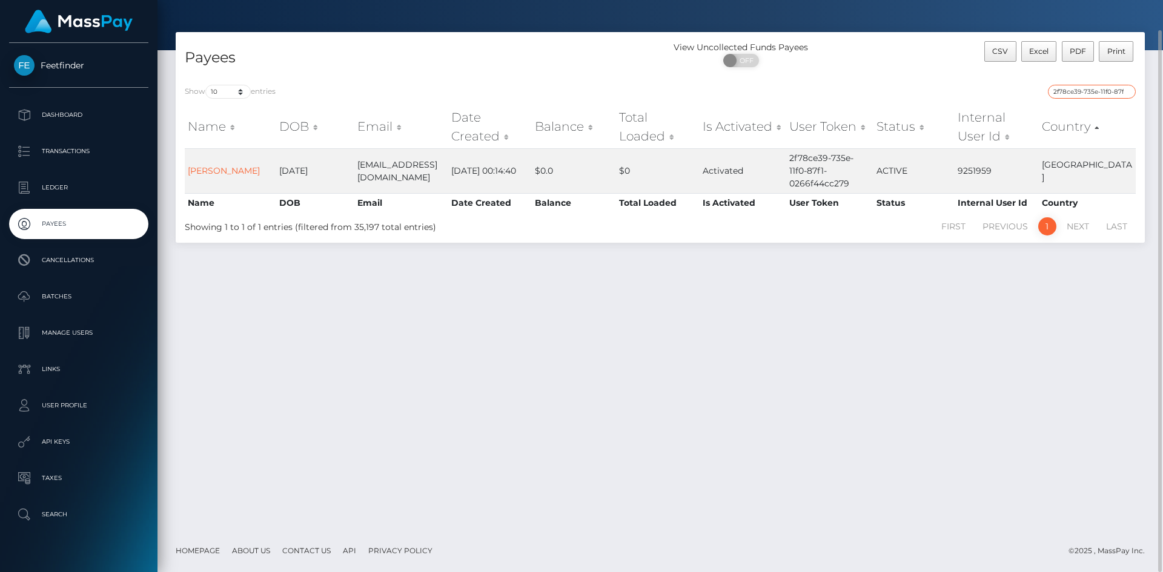
click at [1120, 93] on input "2f78ce39-735e-11f0-87f1-0266f44cc279" at bounding box center [1092, 92] width 88 height 14
paste input "e926d022-8e68-11f0-bd85-0694aced620b"
click at [1107, 92] on input "e926d022-8e68-11f0-bd85-0694aced620b" at bounding box center [1092, 92] width 88 height 14
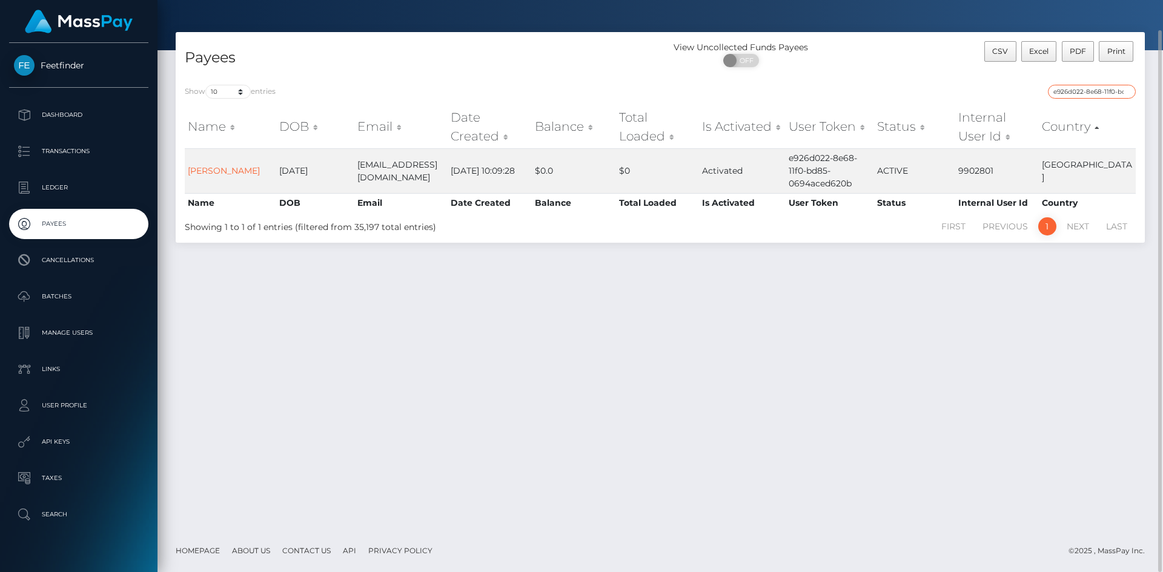
click at [1106, 93] on input "e926d022-8e68-11f0-bd85-0694aced620b" at bounding box center [1092, 92] width 88 height 14
paste input "fc5437-3df0-11f0-bf09-062f66d36555"
click at [1095, 91] on input "e9fc5437-3df0-11f0-bf09-062f66d36555" at bounding box center [1092, 92] width 88 height 14
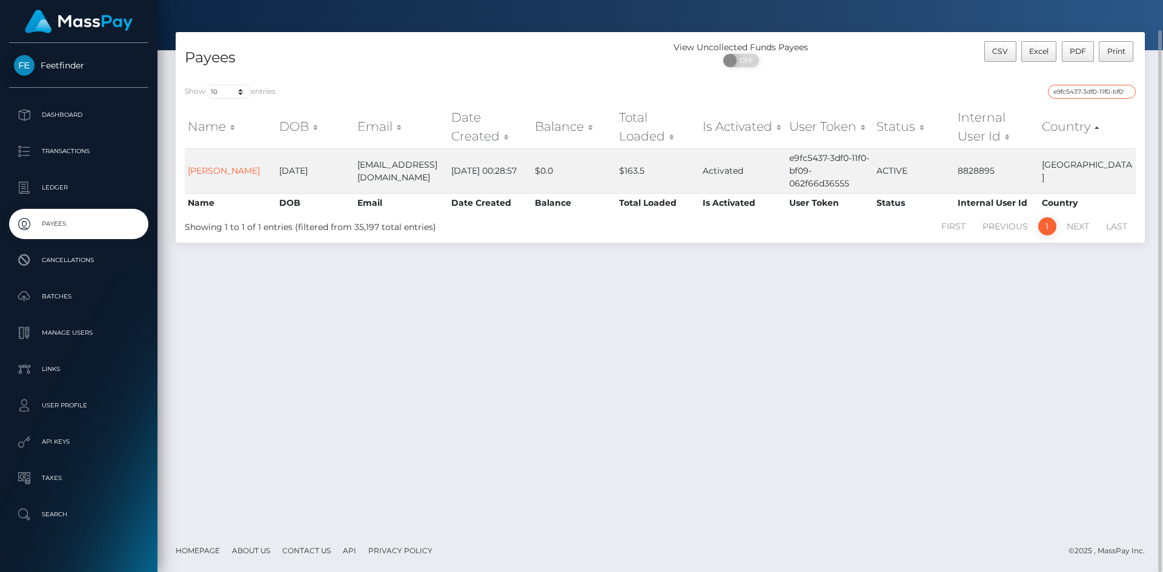
click at [1095, 91] on input "e9fc5437-3df0-11f0-bf09-062f66d36555" at bounding box center [1092, 92] width 88 height 14
paste input "448f27a1-8e6d-11f0-bd85-0694aced620b"
click at [1096, 93] on input "448f27a1-8e6d-11f0-bd85-0694aced620b" at bounding box center [1092, 92] width 88 height 14
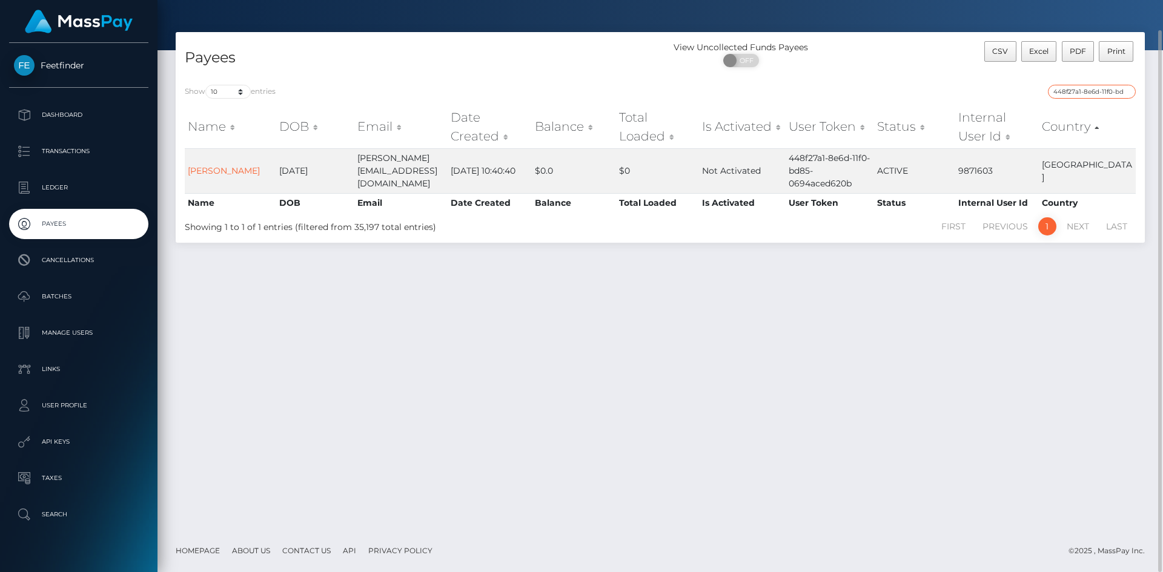
click at [1096, 93] on input "448f27a1-8e6d-11f0-bd85-0694aced620b" at bounding box center [1092, 92] width 88 height 14
paste input "fb8ff81f-a451-11f0-bd75-060e06e9f077"
click at [1098, 86] on input "fb8ff81f-a451-11f0-bd75-060e06e9f077" at bounding box center [1092, 92] width 88 height 14
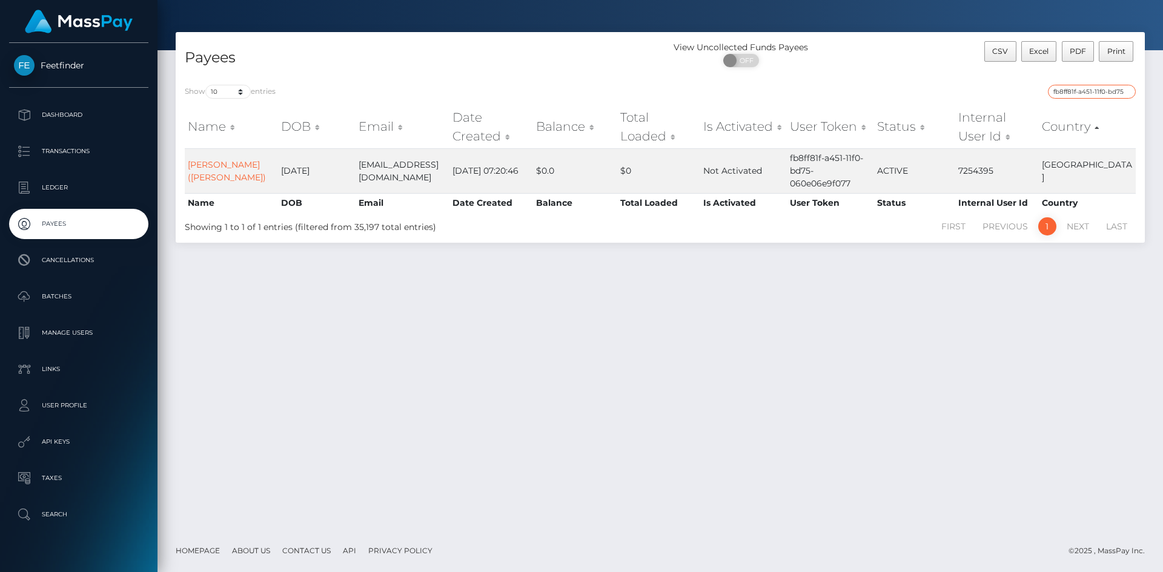
click at [1098, 86] on input "fb8ff81f-a451-11f0-bd75-060e06e9f077" at bounding box center [1092, 92] width 88 height 14
paste input "8f8ae342-a0af-11f0-b1e8-026f69db09b1"
click at [1104, 96] on input "8f8ae342-a0af-11f0-b1e8-026f69db09b1" at bounding box center [1092, 92] width 88 height 14
click at [1105, 96] on input "8f8ae342-a0af-11f0-b1e8-026f69db09b1" at bounding box center [1092, 92] width 88 height 14
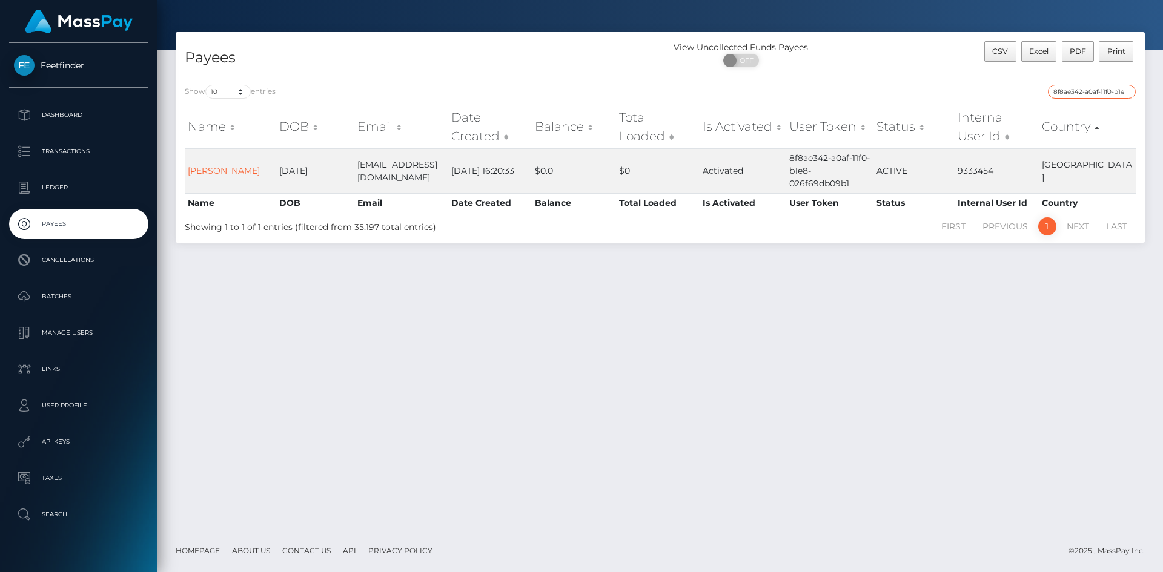
paste input "11de8527-7b41-11f0-8023-0266f44cc279"
click at [1104, 90] on input "11de8527-7b41-11f0-8023-0266f44cc279" at bounding box center [1092, 92] width 88 height 14
paste input "e96d1ed0-a3be-11f0-bd75-060e06e9f077"
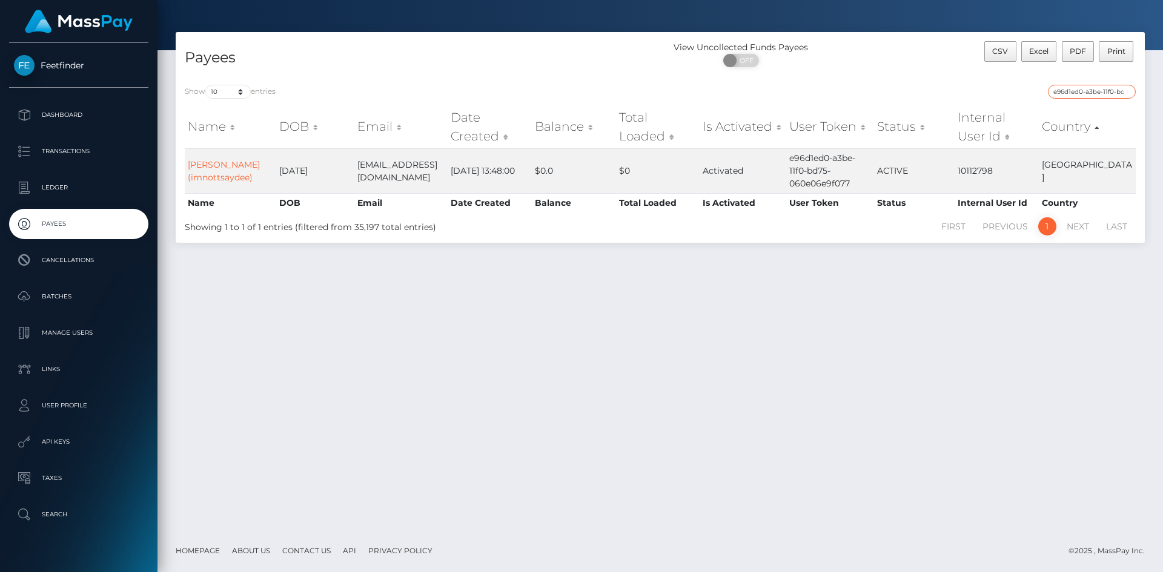
click at [1086, 93] on input "e96d1ed0-a3be-11f0-bd75-060e06e9f077" at bounding box center [1092, 92] width 88 height 14
click at [1086, 92] on input "e96d1ed0-a3be-11f0-bd75-060e06e9f077" at bounding box center [1092, 92] width 88 height 14
paste input "4efd518-9e07-11f0-bd85-0694aced620b"
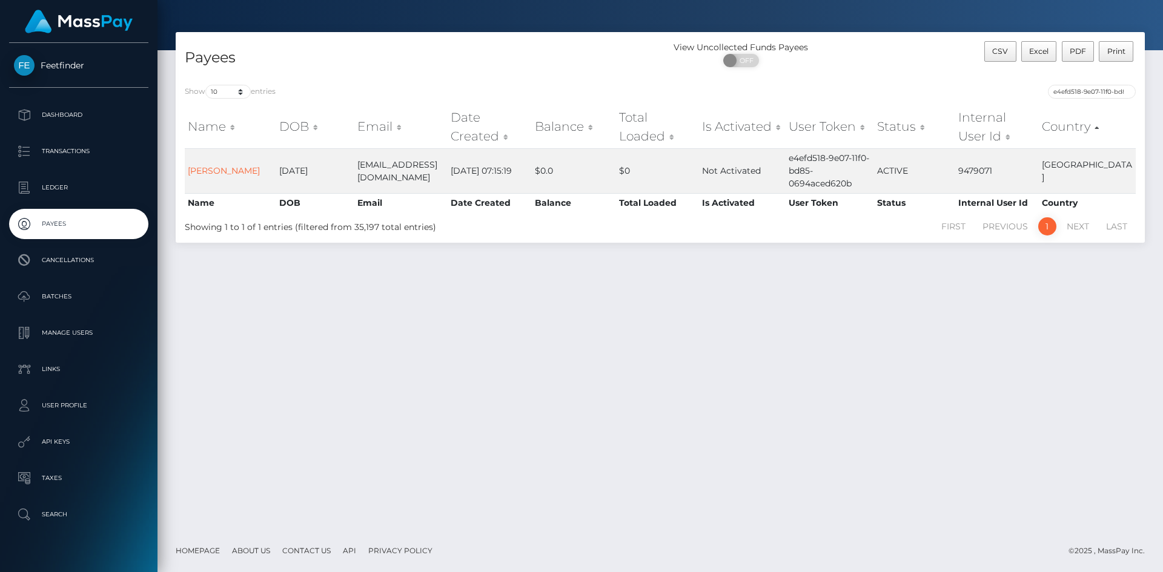
click at [1100, 82] on div "Show 10 25 50 100 250 entries e4efd518-9e07-11f0-bd85-0694aced620b Name DOB Ema…" at bounding box center [660, 159] width 969 height 167
click at [1093, 92] on input "e4efd518-9e07-11f0-bd85-0694aced620b" at bounding box center [1092, 92] width 88 height 14
paste input "be8ea4b0-9792"
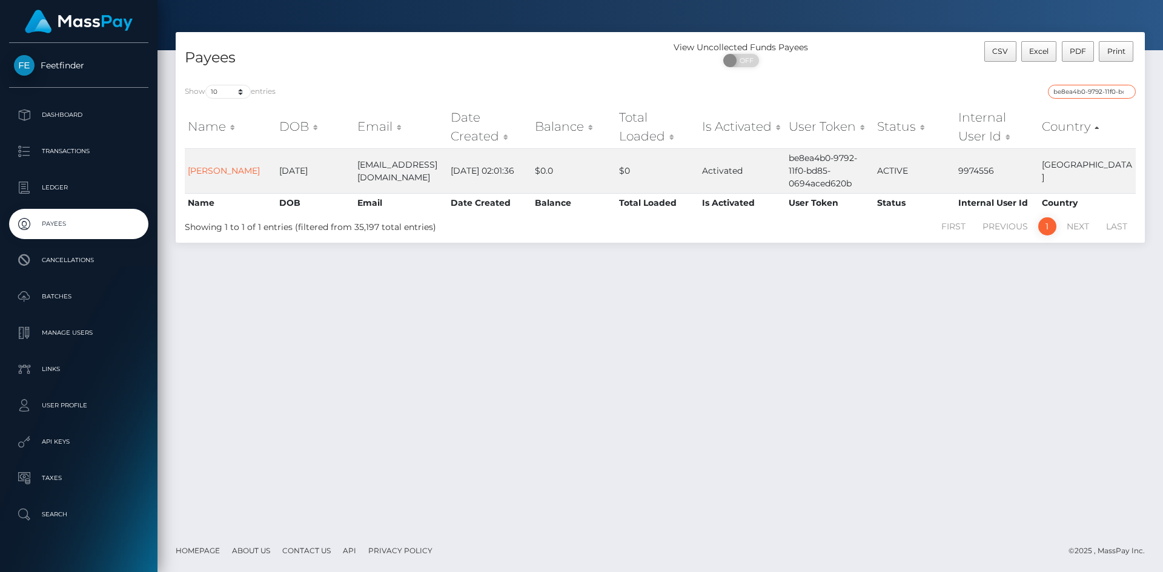
click at [1103, 98] on input "be8ea4b0-9792-11f0-bd85-0694aced620b" at bounding box center [1092, 92] width 88 height 14
paste input "ced1075-9b0"
click at [1102, 88] on input "bced1075-9b02-11f0-bd85-0694aced620b" at bounding box center [1092, 92] width 88 height 14
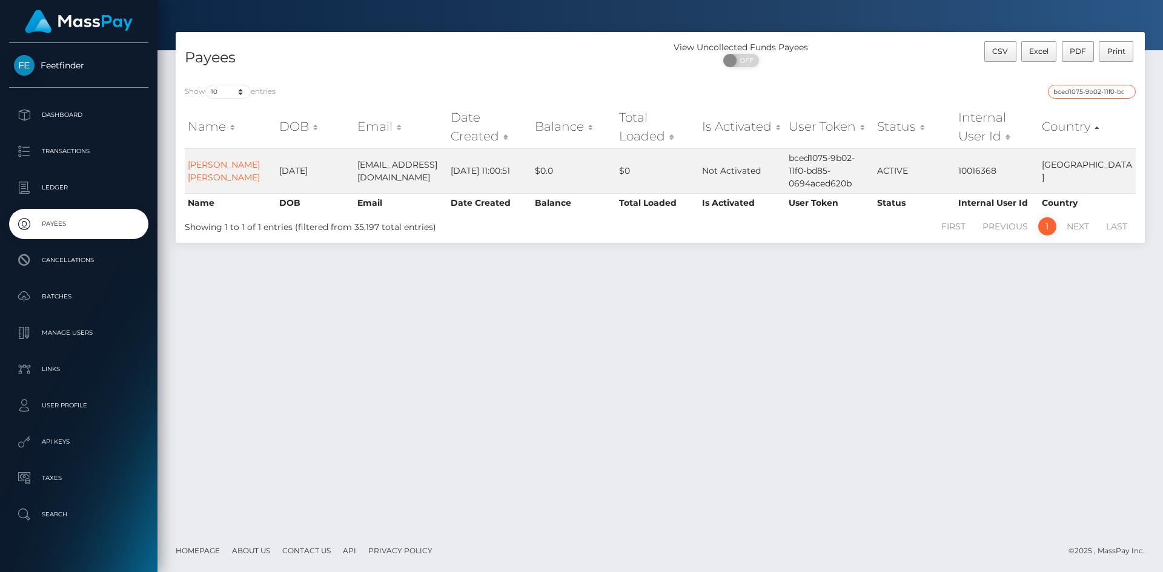
click at [1102, 88] on input "bced1075-9b02-11f0-bd85-0694aced620b" at bounding box center [1092, 92] width 88 height 14
paste input "56b075ff-a2f9-11f0-bd75-060e06e9f077"
click at [1092, 88] on input "56b075ff-a2f9-11f0-bd75-060e06e9f077" at bounding box center [1092, 92] width 88 height 14
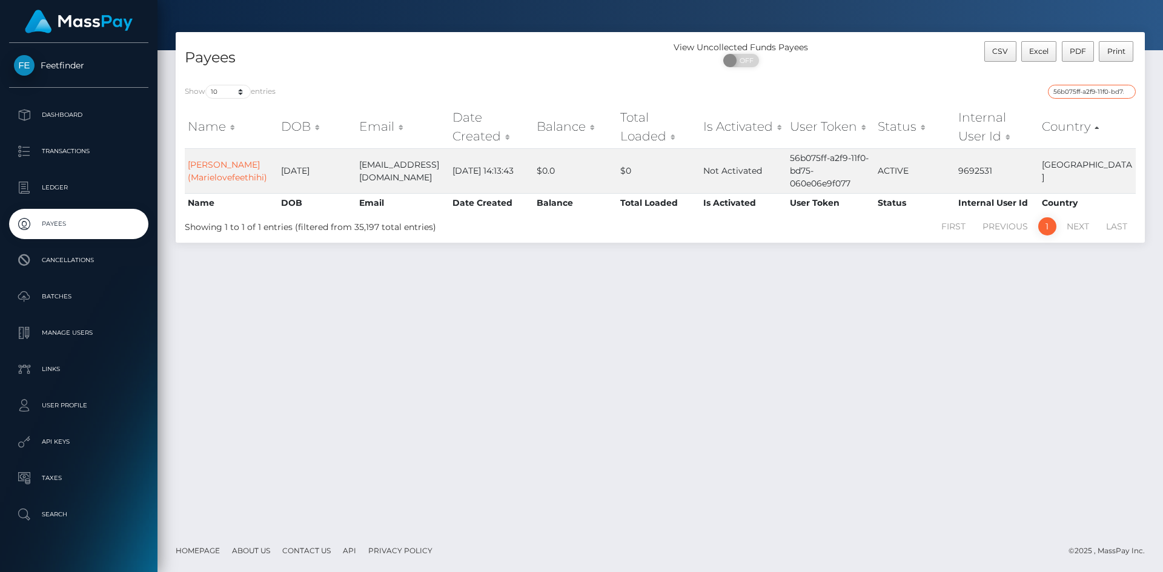
click at [1093, 89] on input "56b075ff-a2f9-11f0-bd75-060e06e9f077" at bounding box center [1092, 92] width 88 height 14
paste input "079af840-a1a1"
click at [1104, 92] on input "079af840-a1a1-11f0-bd75-060e06e9f077" at bounding box center [1092, 92] width 88 height 14
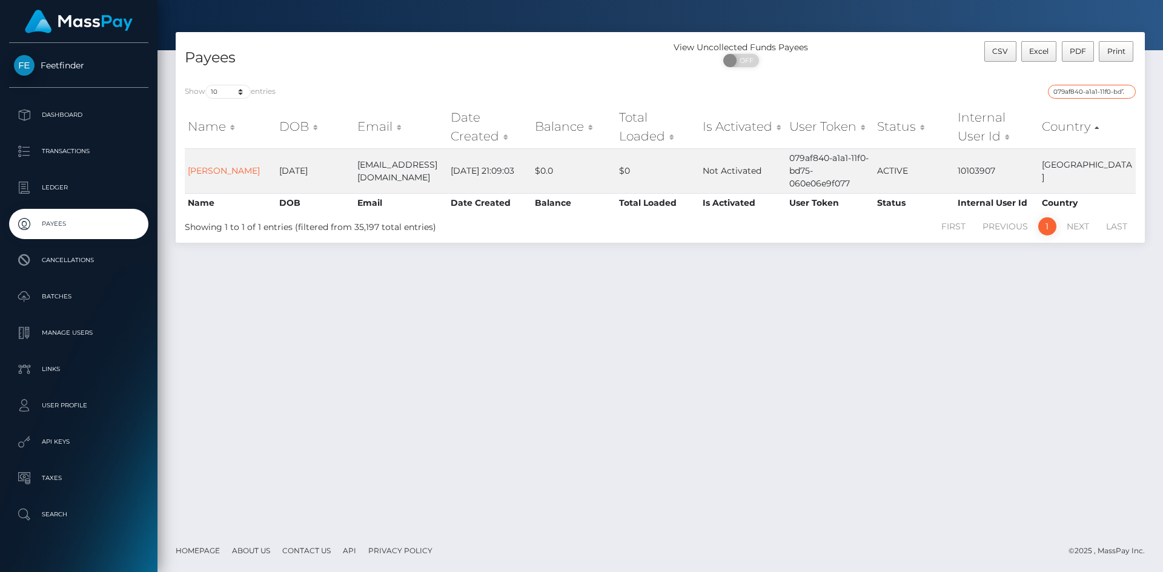
paste input "d5f13129-978a-11f0-bd85-0694aced620b"
click at [1111, 96] on input "d5f13129-978a-11f0-bd85-0694aced620b" at bounding box center [1092, 92] width 88 height 14
click at [1110, 96] on input "d5f13129-978a-11f0-bd85-0694aced620b" at bounding box center [1092, 92] width 88 height 14
click at [1109, 96] on input "d5f13129-978a-11f0-bd85-0694aced620b" at bounding box center [1092, 92] width 88 height 14
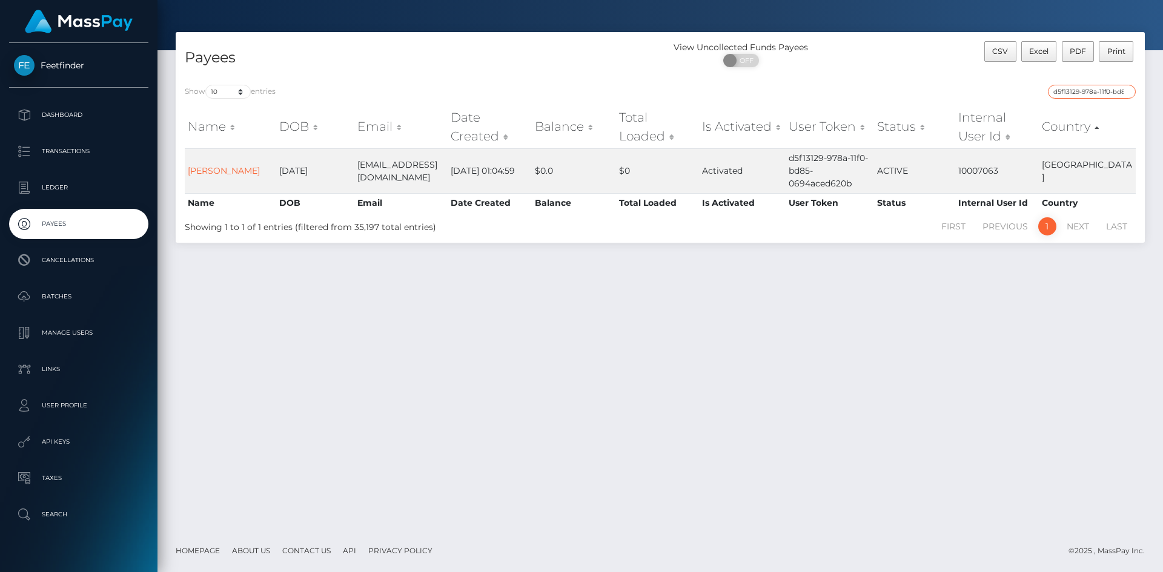
click at [1109, 96] on input "d5f13129-978a-11f0-bd85-0694aced620b" at bounding box center [1092, 92] width 88 height 14
paste input "79f06add-7854-11f0-9703-0266f44cc279"
click at [1090, 88] on input "79f06add-7854-11f0-9703-0266f44cc279" at bounding box center [1092, 92] width 88 height 14
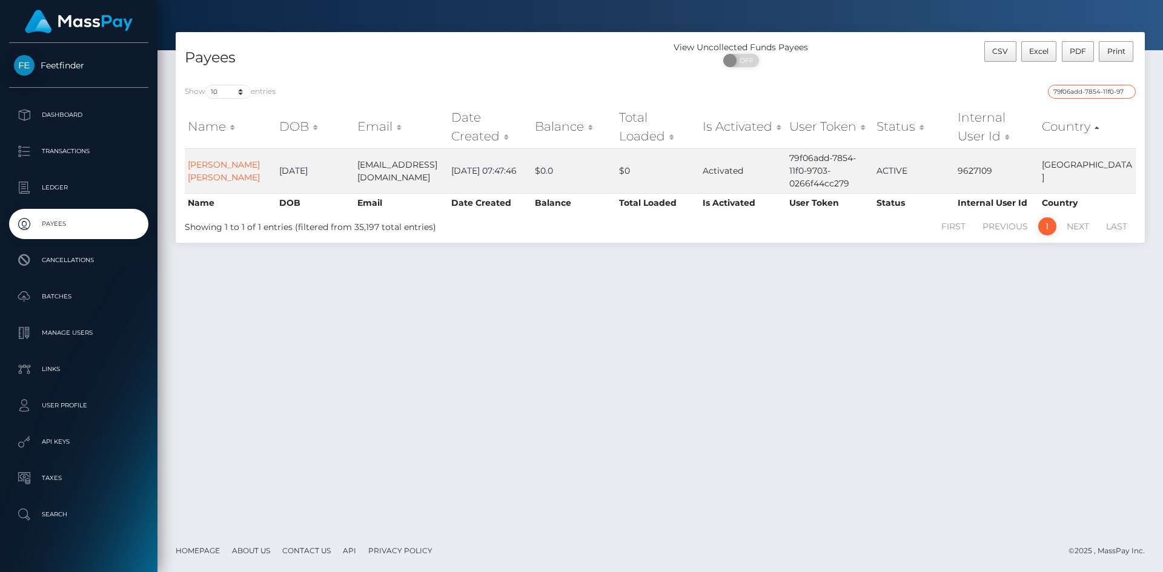
click at [1090, 88] on input "79f06add-7854-11f0-9703-0266f44cc279" at bounding box center [1092, 92] width 88 height 14
paste input "6226a5f8-84ec-11f0-802"
type input "6226a5f8-84ec-11f0-8023-0266f44cc279"
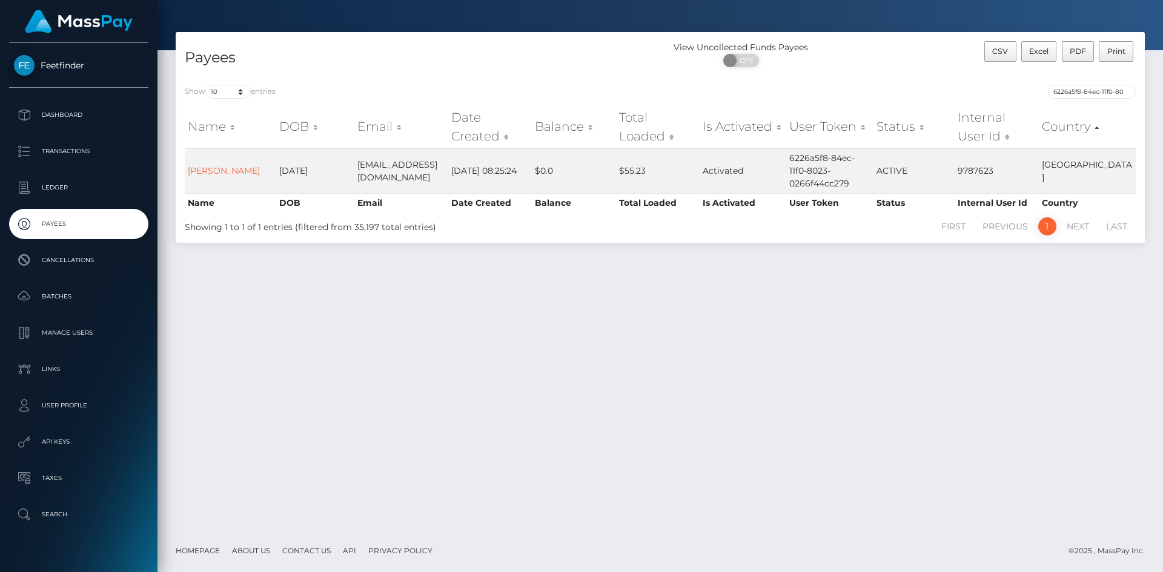
click at [1091, 82] on div "Show 10 25 50 100 250 entries 6226a5f8-84ec-11f0-8023-0266f44cc279 Name DOB Ema…" at bounding box center [660, 159] width 969 height 167
click at [1106, 90] on input "6226a5f8-84ec-11f0-8023-0266f44cc279" at bounding box center [1092, 92] width 88 height 14
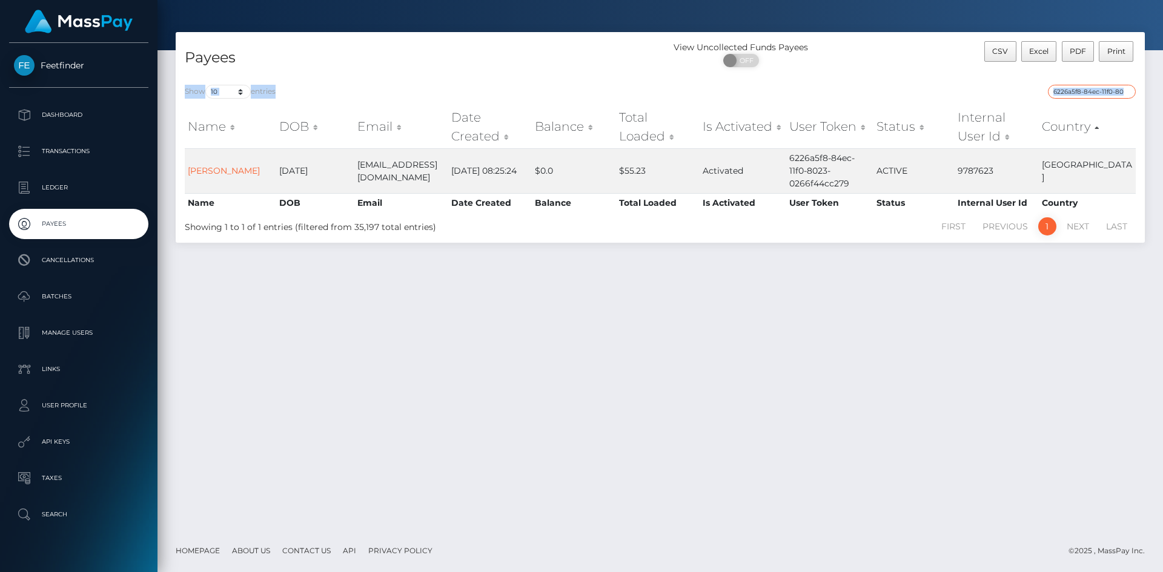
click at [1106, 90] on input "6226a5f8-84ec-11f0-8023-0266f44cc279" at bounding box center [1092, 92] width 88 height 14
paste input "c573f009-840a-11f0-8023-0266f44cc279"
type input "c573f009-840a-11f0-8023-0266f44cc279"
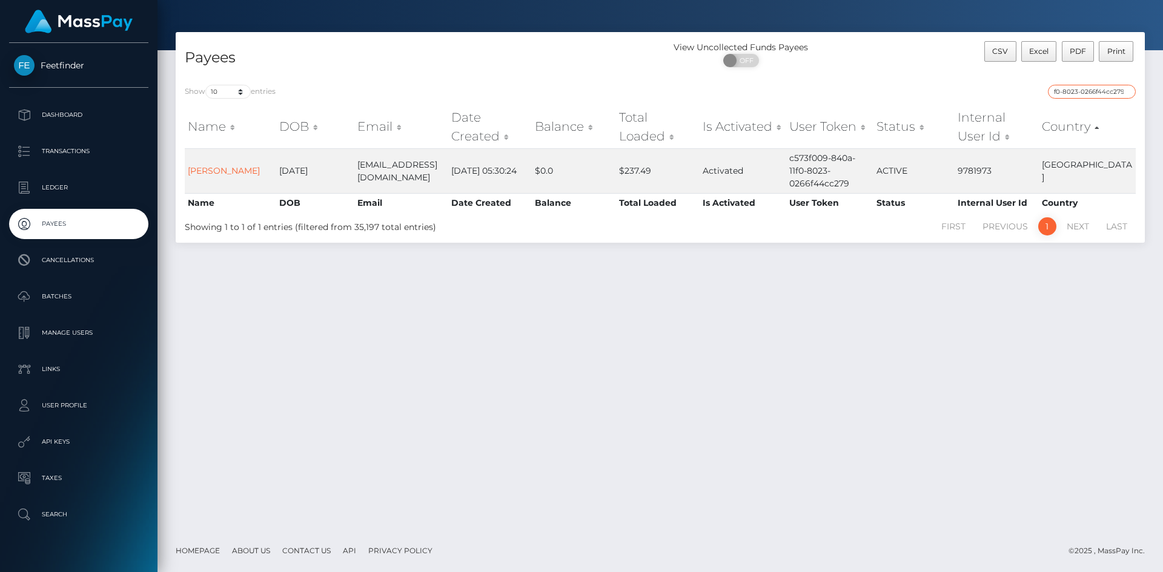
scroll to position [0, 0]
click at [1079, 83] on div "Show 10 25 50 100 250 entries c573f009-840a-11f0-8023-0266f44cc279 Name DOB Ema…" at bounding box center [660, 159] width 969 height 167
click at [1113, 99] on div "c573f009-840a-11f0-8023-0266f44cc279" at bounding box center [902, 93] width 466 height 17
click at [1110, 93] on input "c573f009-840a-11f0-8023-0266f44cc279" at bounding box center [1092, 92] width 88 height 14
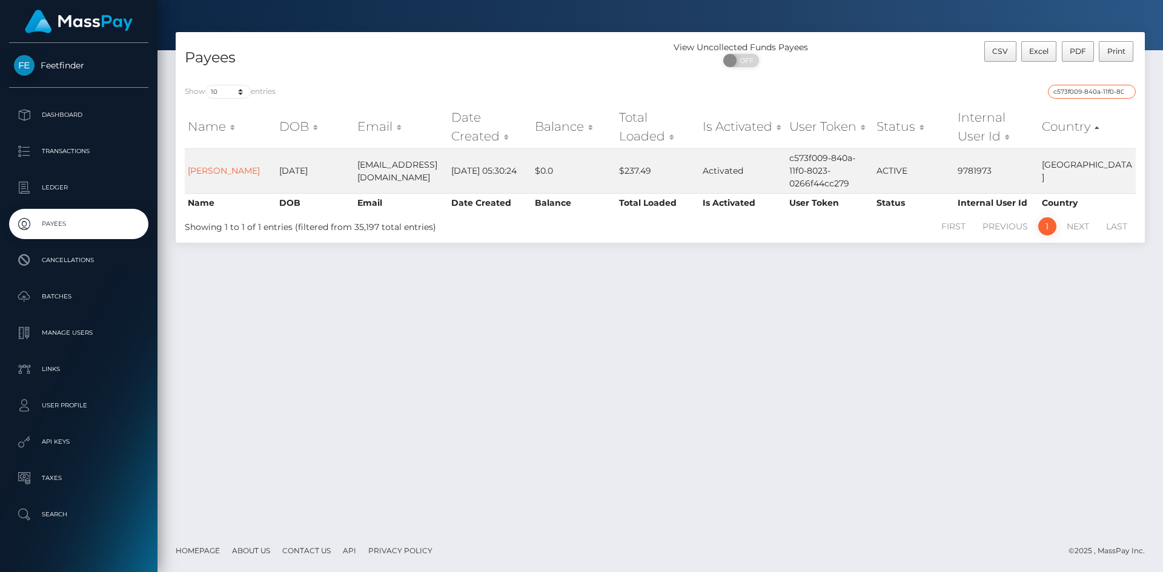
click at [1110, 93] on input "c573f009-840a-11f0-8023-0266f44cc279" at bounding box center [1092, 92] width 88 height 14
paste input "42fabb15-a240-11f0-bd75-060e06e9f077"
type input "42fabb15-a240-11f0-bd75-060e06e9f077"
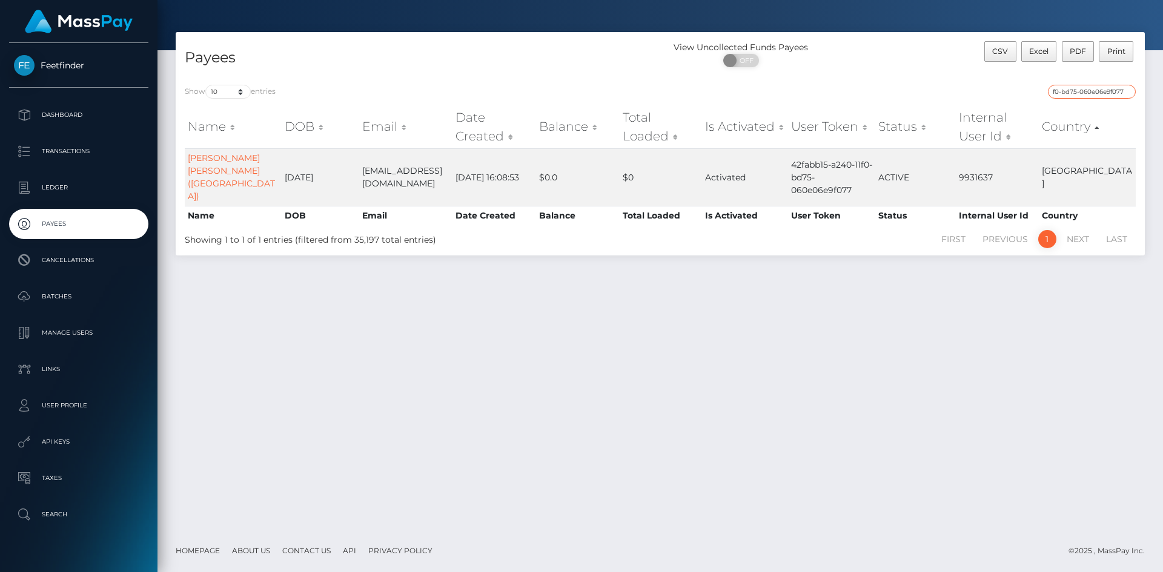
scroll to position [0, 0]
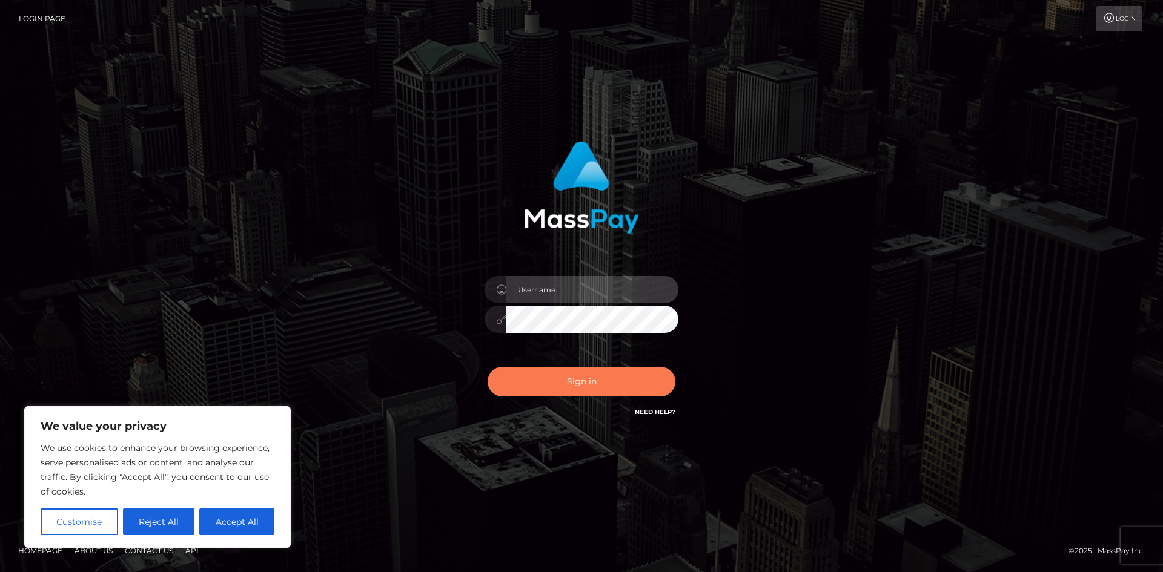
type input "hello.feetfinder"
click at [578, 380] on button "Sign in" at bounding box center [582, 382] width 188 height 30
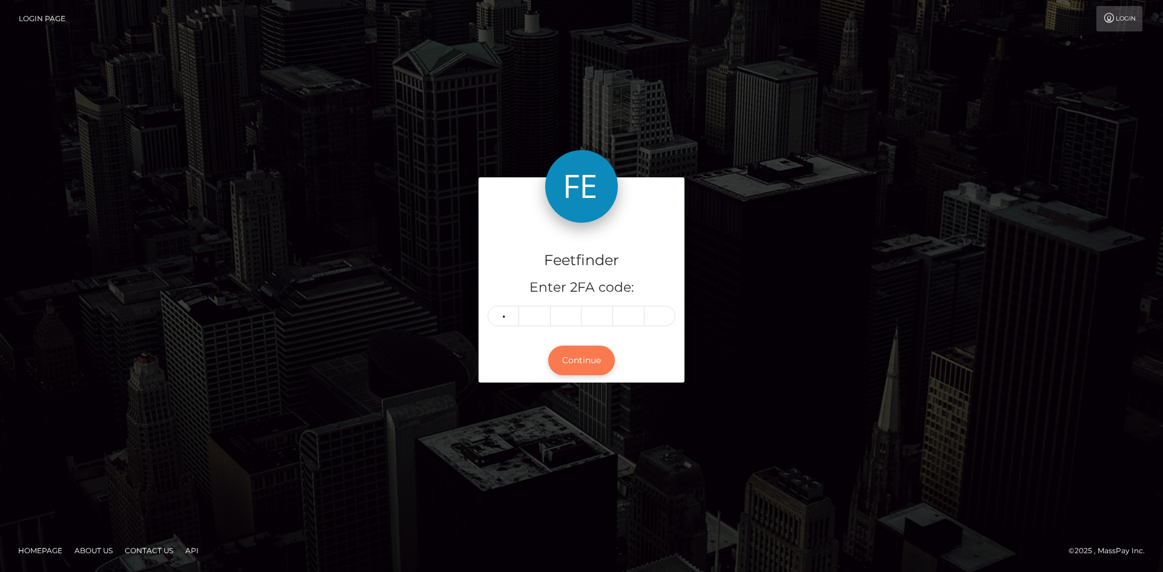
type input "3"
type input "8"
type input "0"
type input "6"
type input "2"
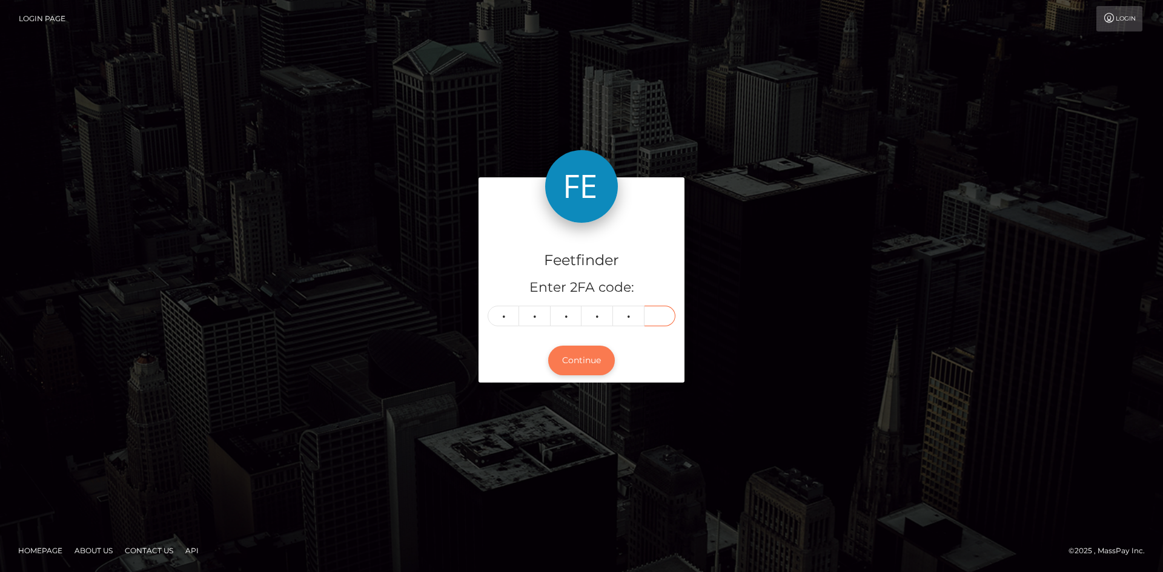
type input "2"
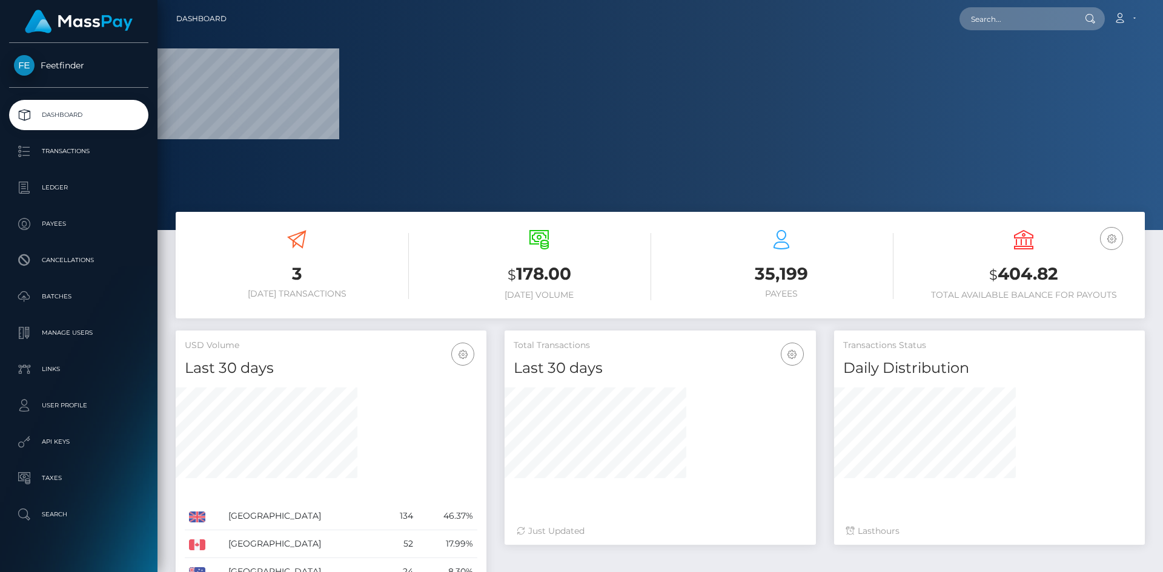
click at [598, 364] on h4 "Last 30 days" at bounding box center [660, 368] width 293 height 21
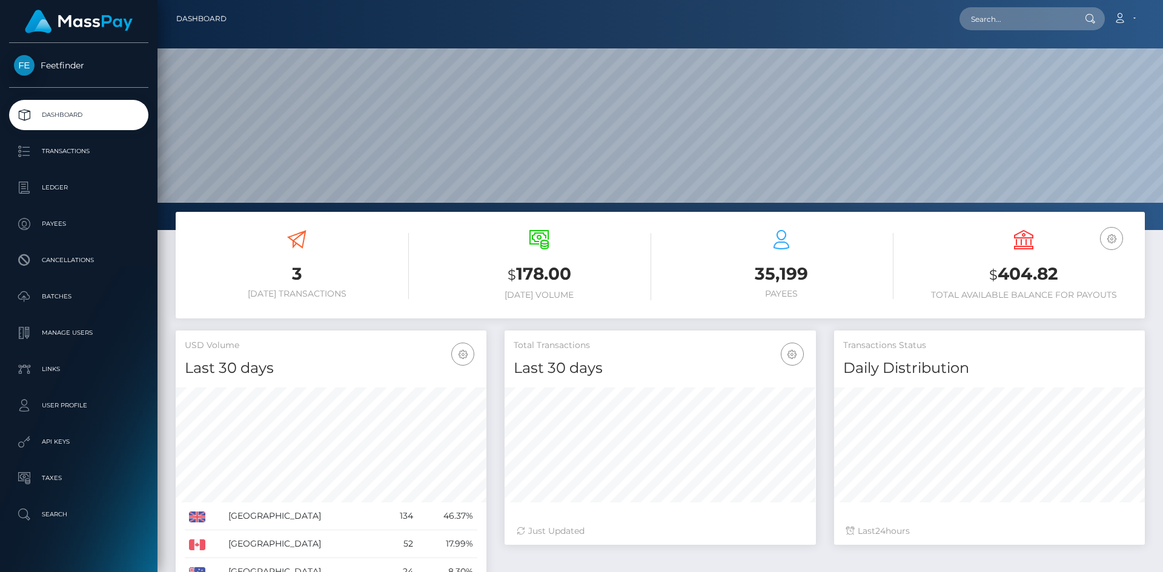
scroll to position [215, 311]
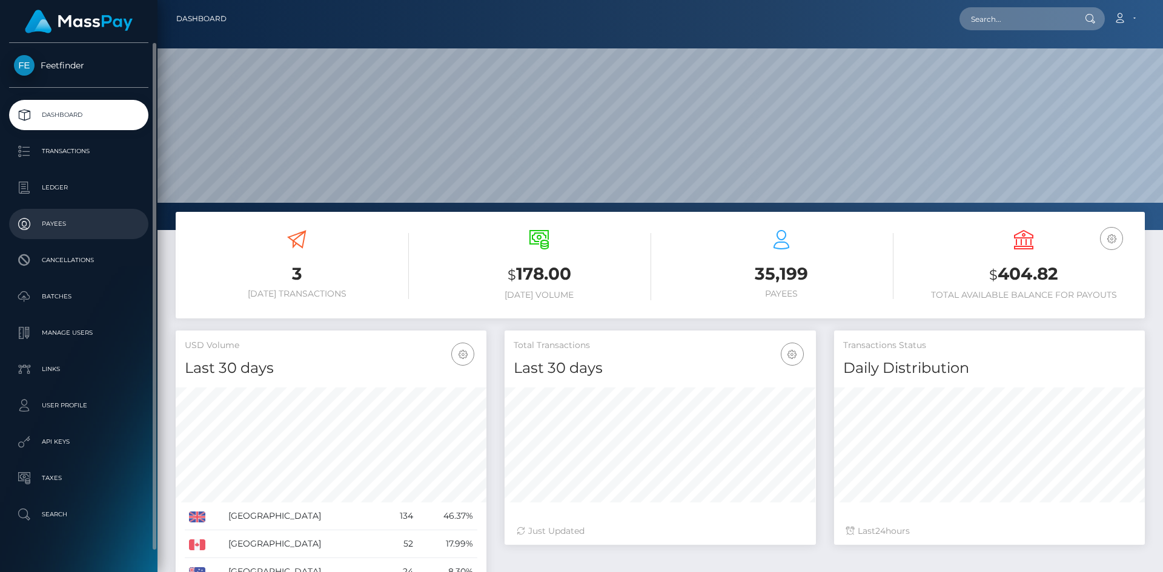
click at [57, 216] on p "Payees" at bounding box center [79, 224] width 130 height 18
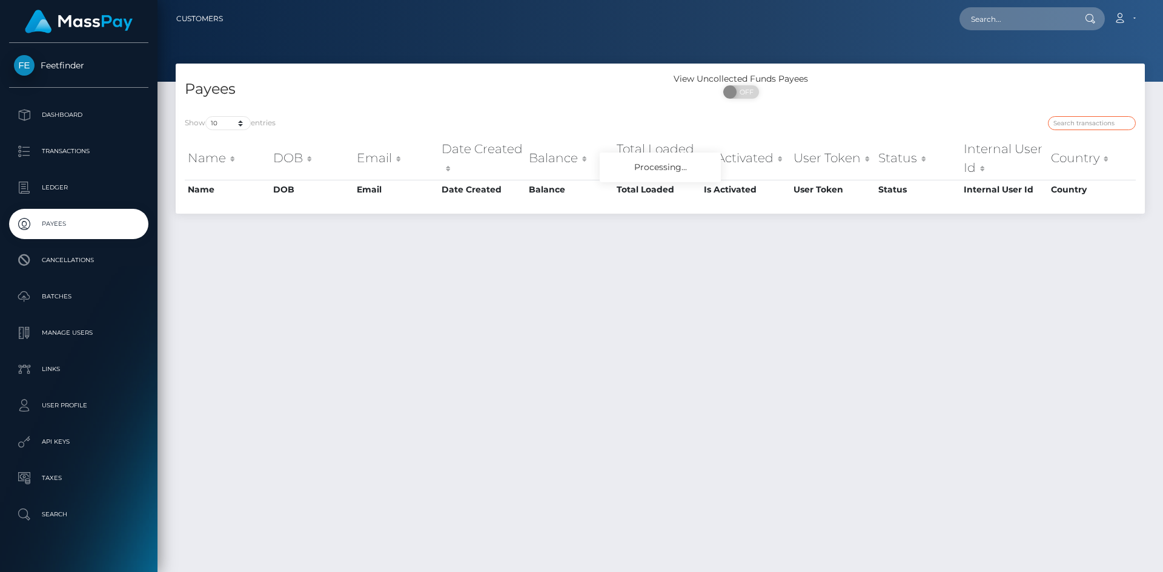
click at [1093, 119] on input "search" at bounding box center [1092, 123] width 88 height 14
click at [1100, 124] on input "search" at bounding box center [1092, 123] width 88 height 14
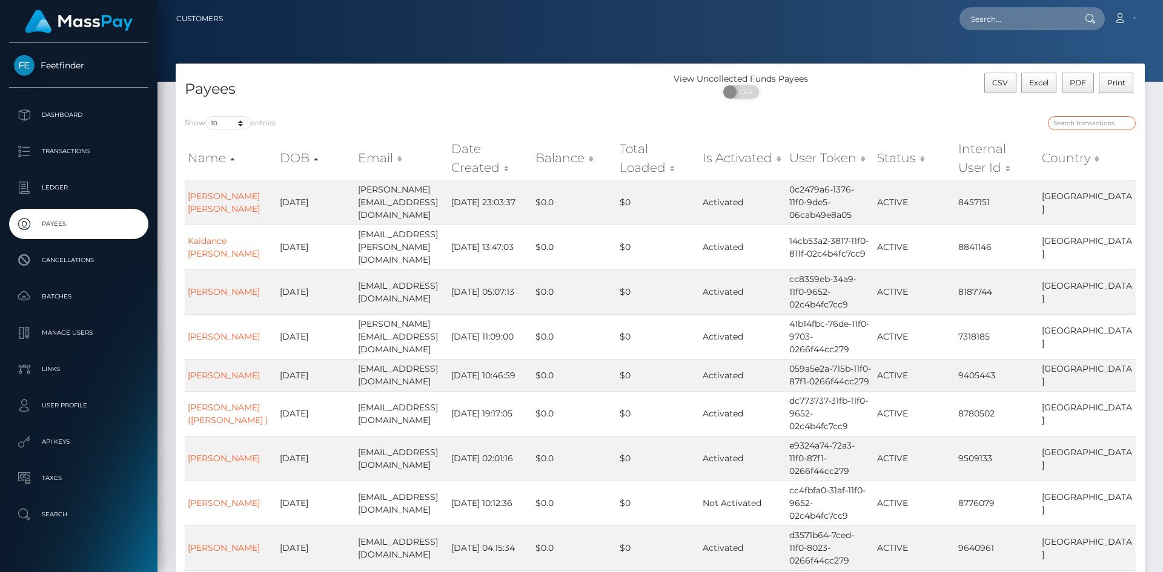
click at [1100, 124] on input "search" at bounding box center [1092, 123] width 88 height 14
paste input "2834c387-25a9-11f0-8906-06cab49e8a05"
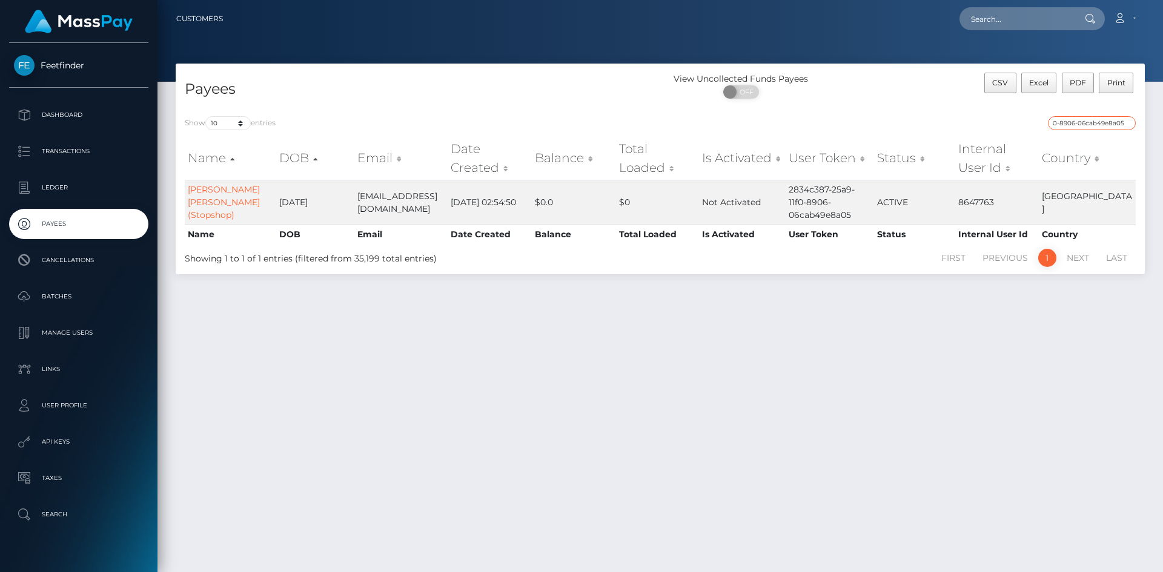
type input "2834c387-25a9-11f0-8906-06cab49e8a05"
